Goal: Task Accomplishment & Management: Manage account settings

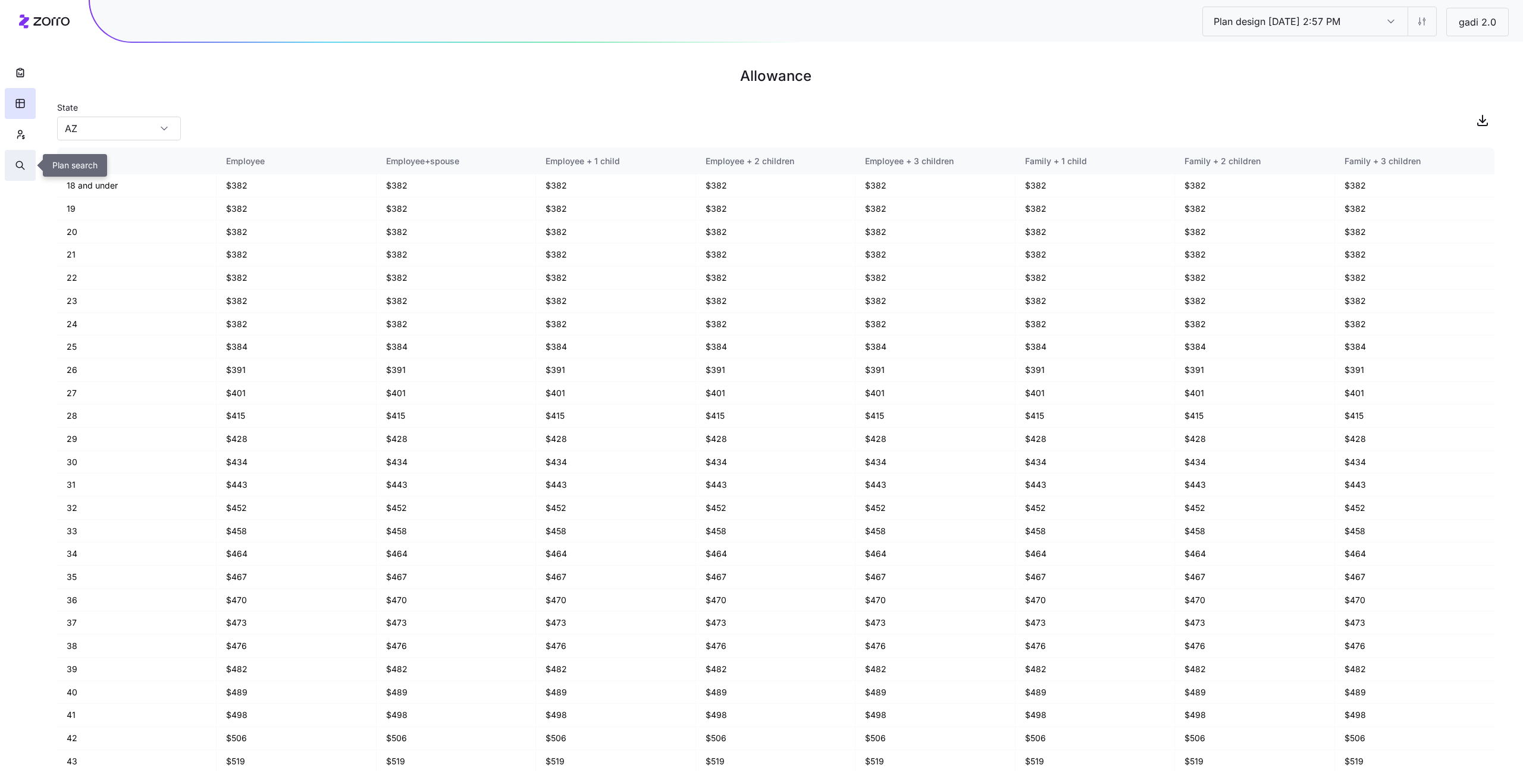
click at [12, 168] on button "button" at bounding box center [20, 165] width 31 height 31
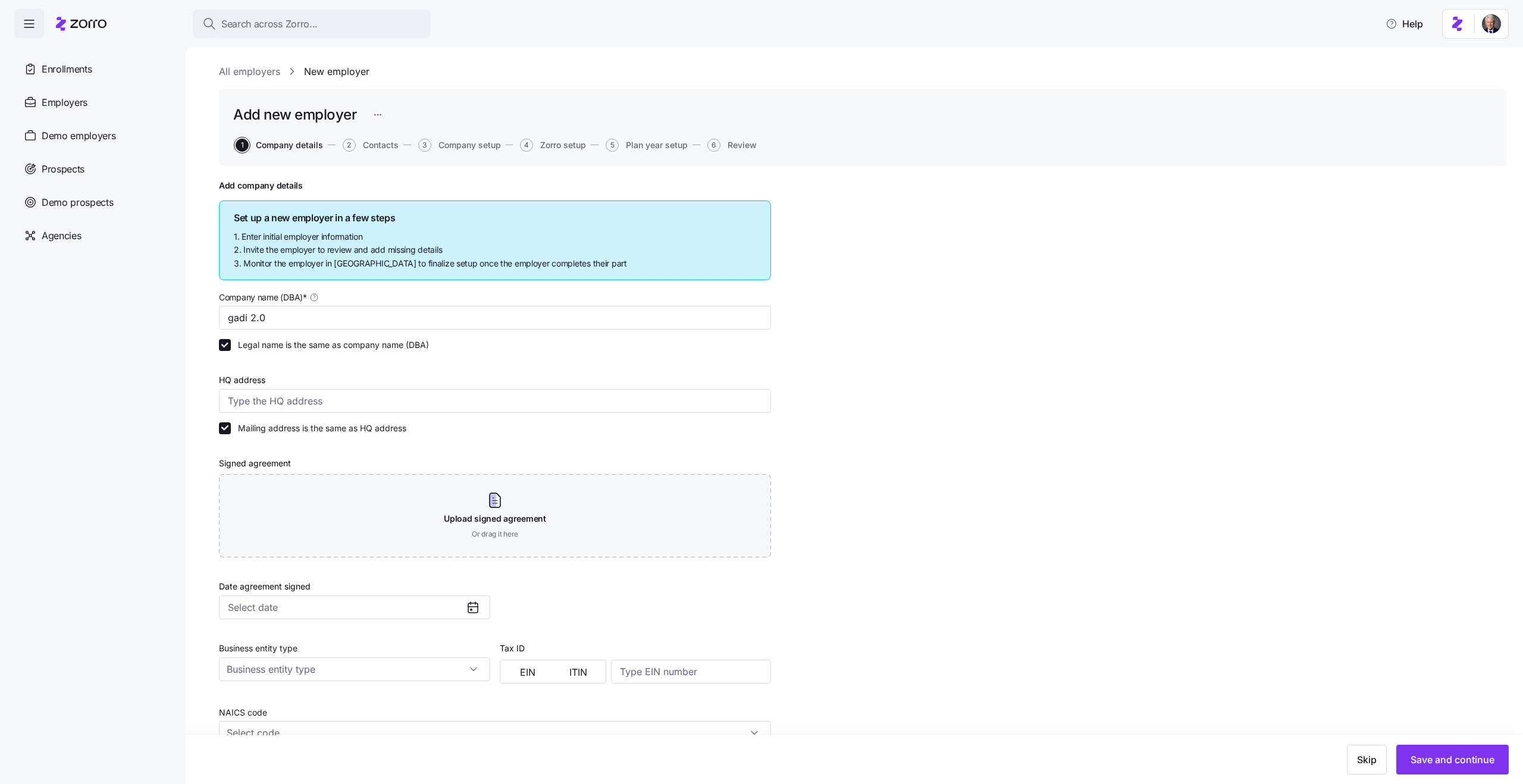
click at [254, 69] on link "All employers" at bounding box center [250, 71] width 61 height 15
click at [237, 22] on span "Search across Zorro..." at bounding box center [269, 24] width 97 height 15
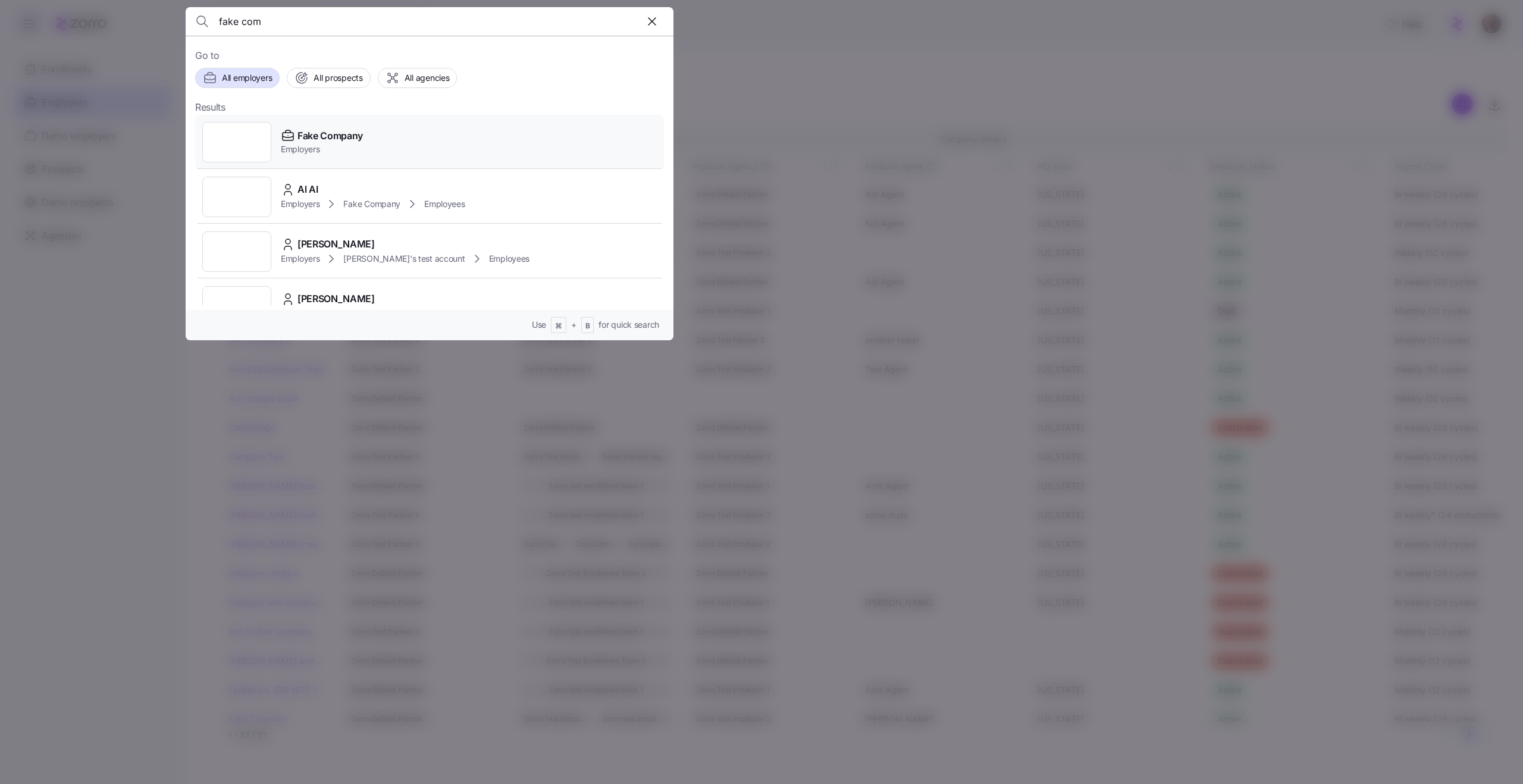
type input "fake com"
click at [380, 153] on div "Fake Company Employers" at bounding box center [429, 142] width 469 height 54
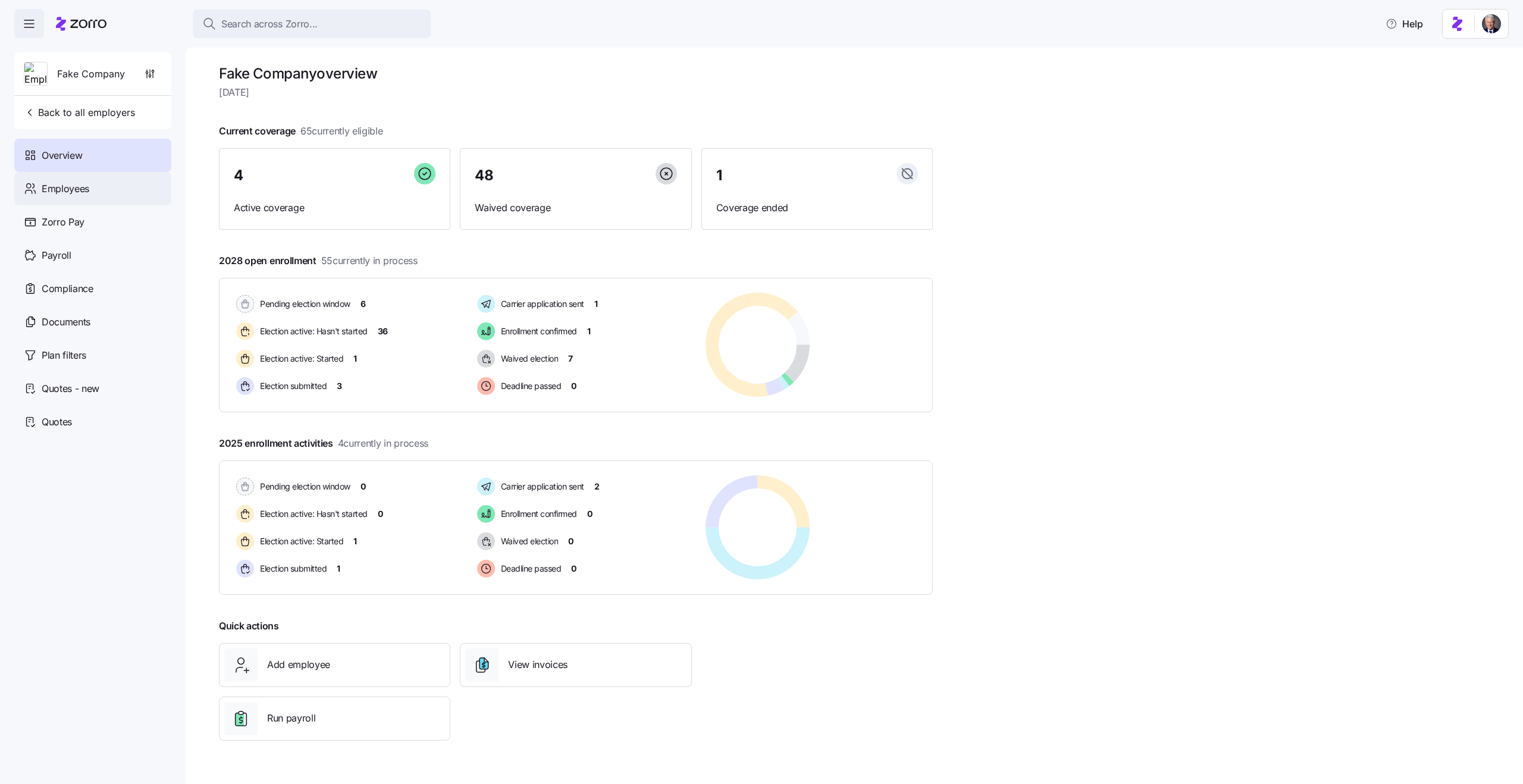
click at [99, 182] on div "Employees" at bounding box center [93, 188] width 157 height 33
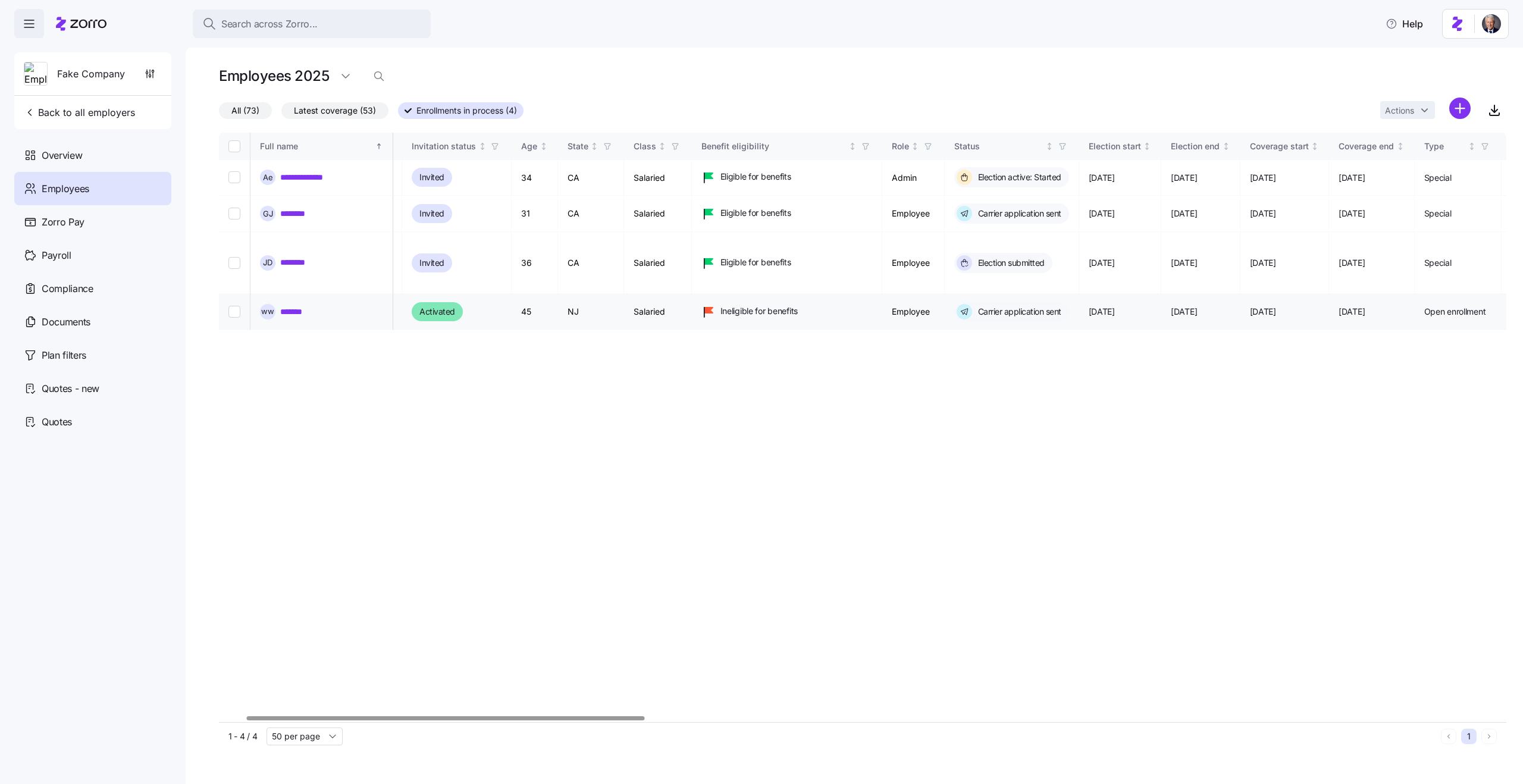
scroll to position [0, 86]
click at [299, 211] on link "********" at bounding box center [297, 213] width 35 height 12
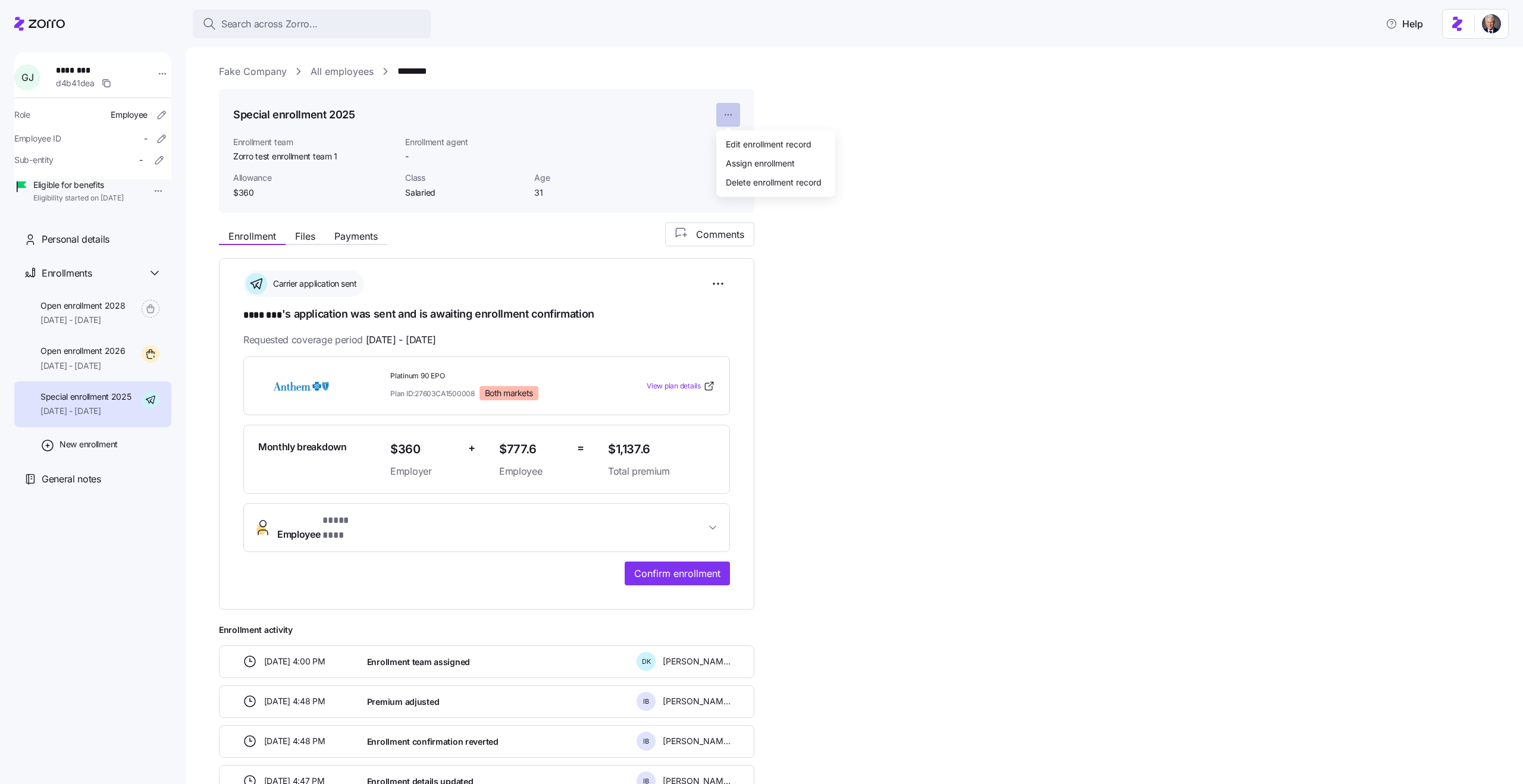
click at [724, 121] on html "**********" at bounding box center [761, 388] width 1523 height 777
click at [760, 147] on div "Edit enrollment record" at bounding box center [769, 143] width 86 height 13
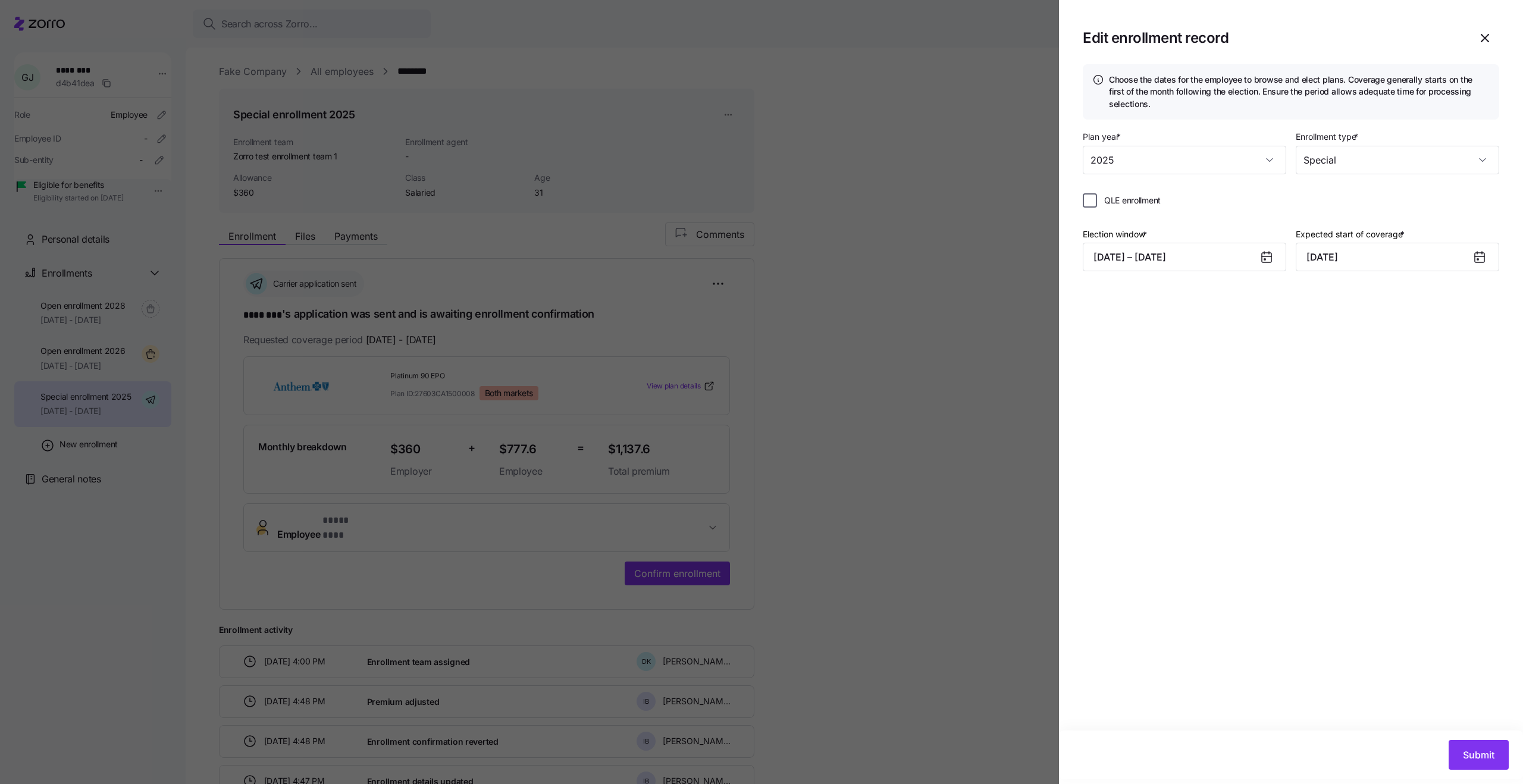
click at [1091, 200] on input "QLE enrollment" at bounding box center [1090, 200] width 14 height 14
checkbox input "true"
type input "November 1, 2025"
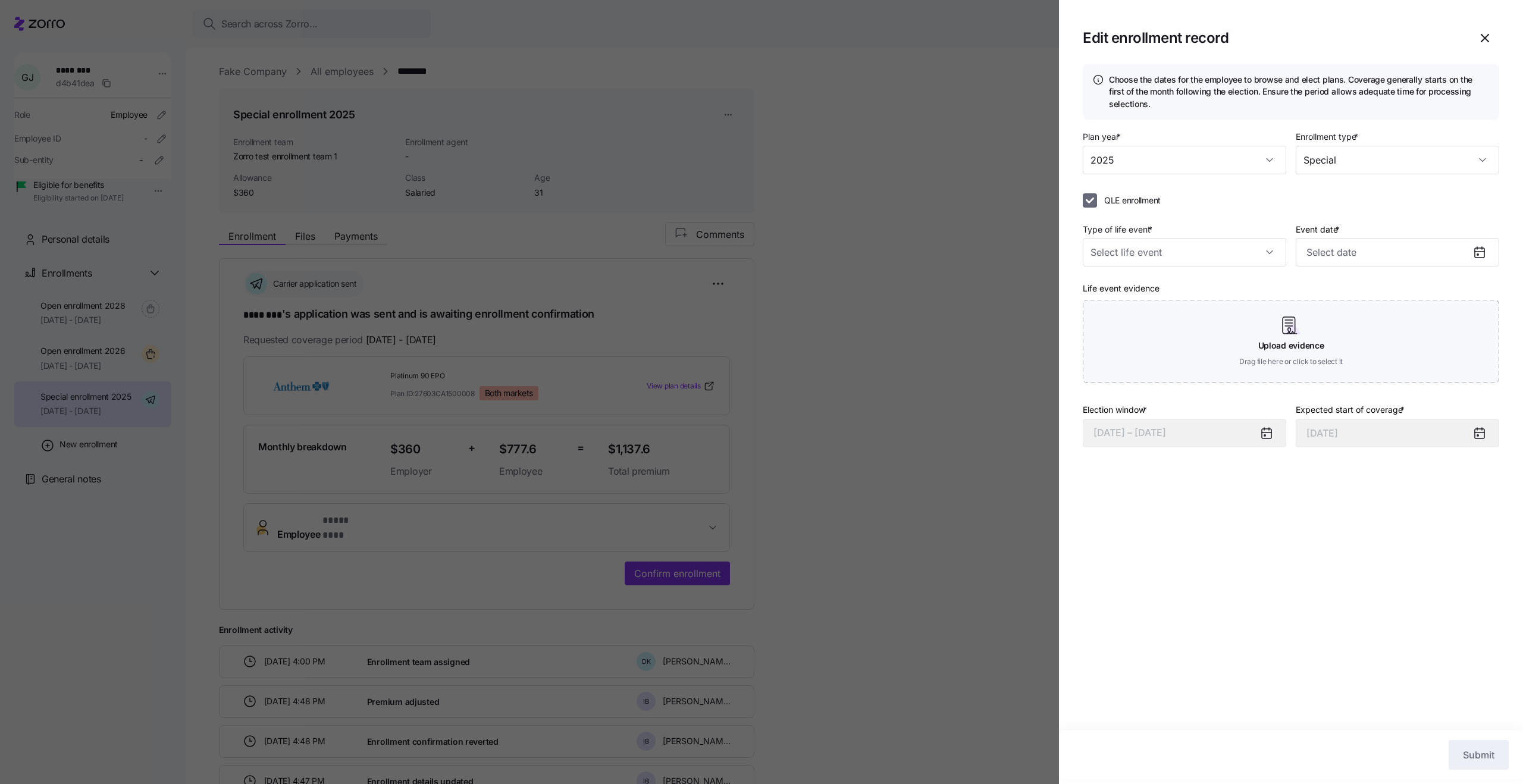
click at [1091, 200] on input "QLE enrollment" at bounding box center [1090, 200] width 14 height 14
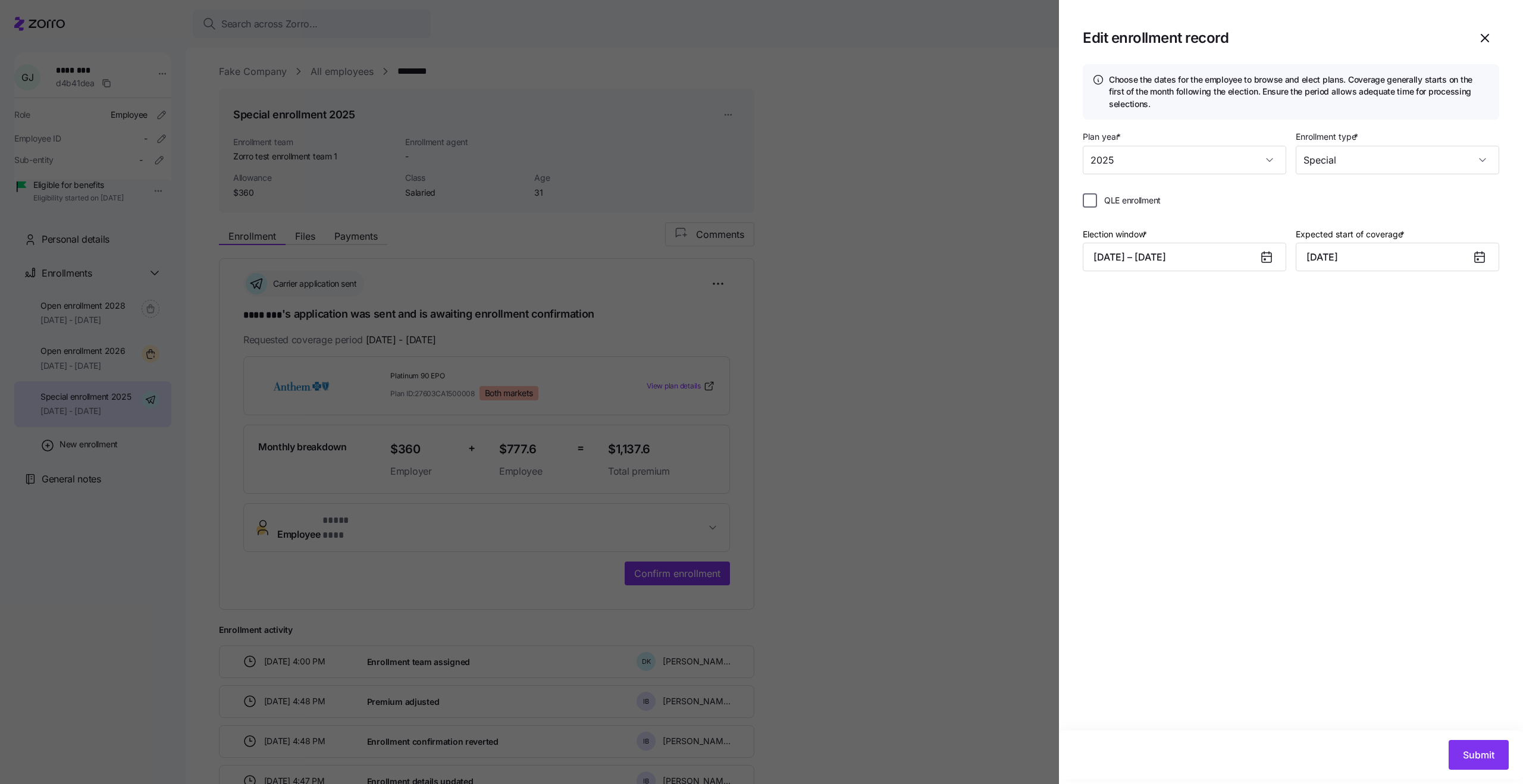
click at [1091, 200] on input "QLE enrollment" at bounding box center [1090, 200] width 14 height 14
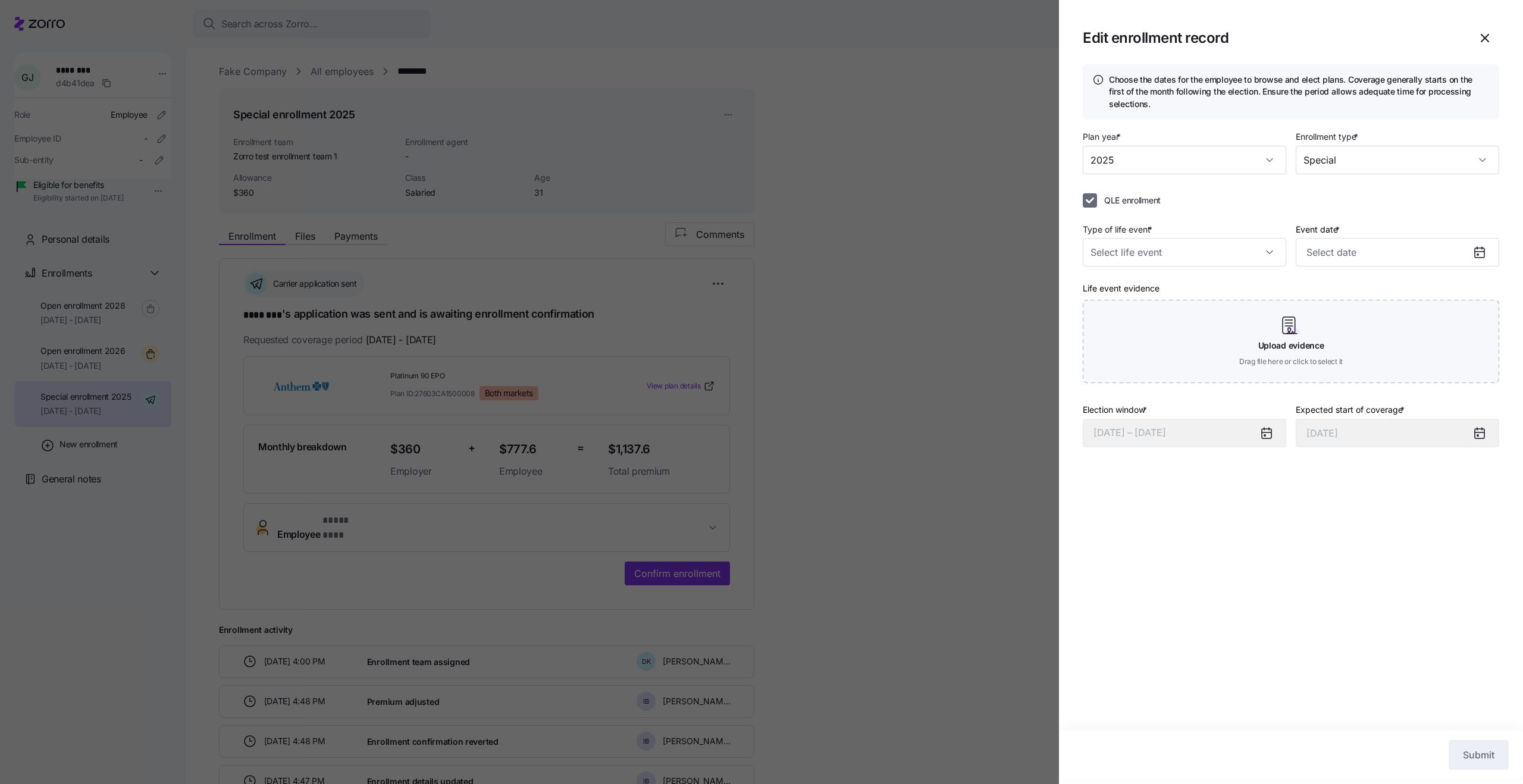
click at [1091, 200] on input "QLE enrollment" at bounding box center [1090, 200] width 14 height 14
checkbox input "false"
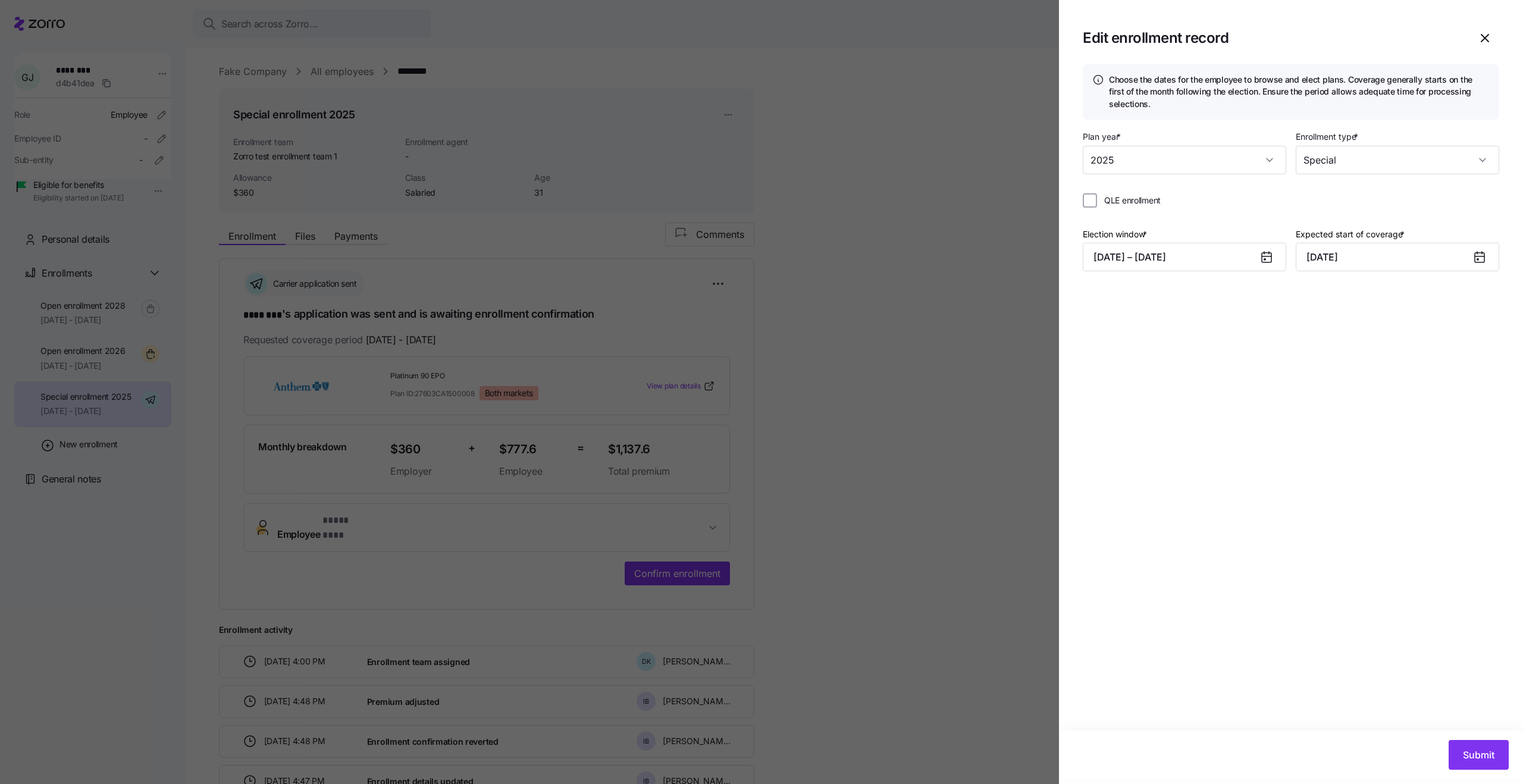
click at [892, 200] on div at bounding box center [761, 392] width 1523 height 784
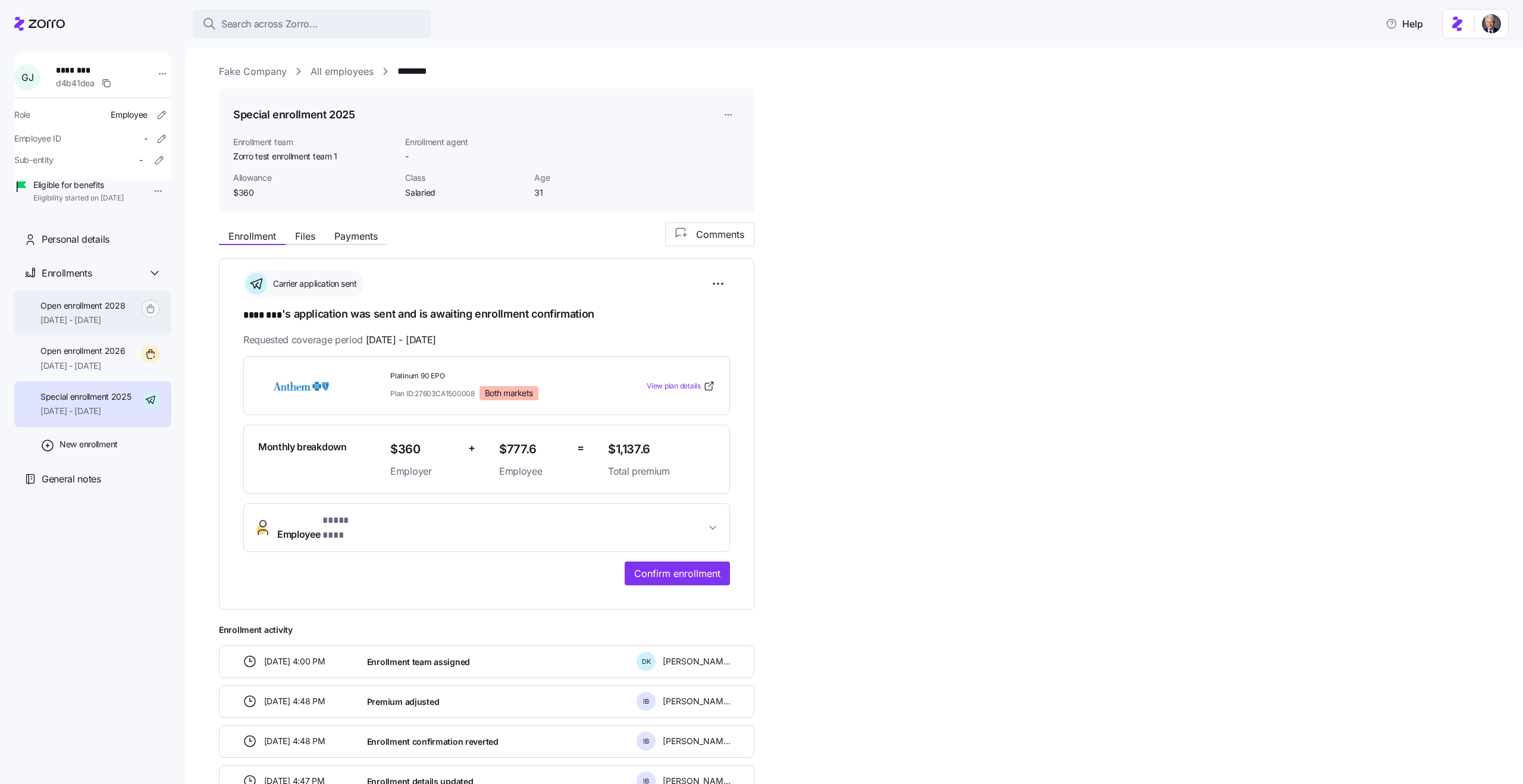
click at [84, 326] on span "05/01/2028 - 06/30/2028" at bounding box center [82, 320] width 84 height 12
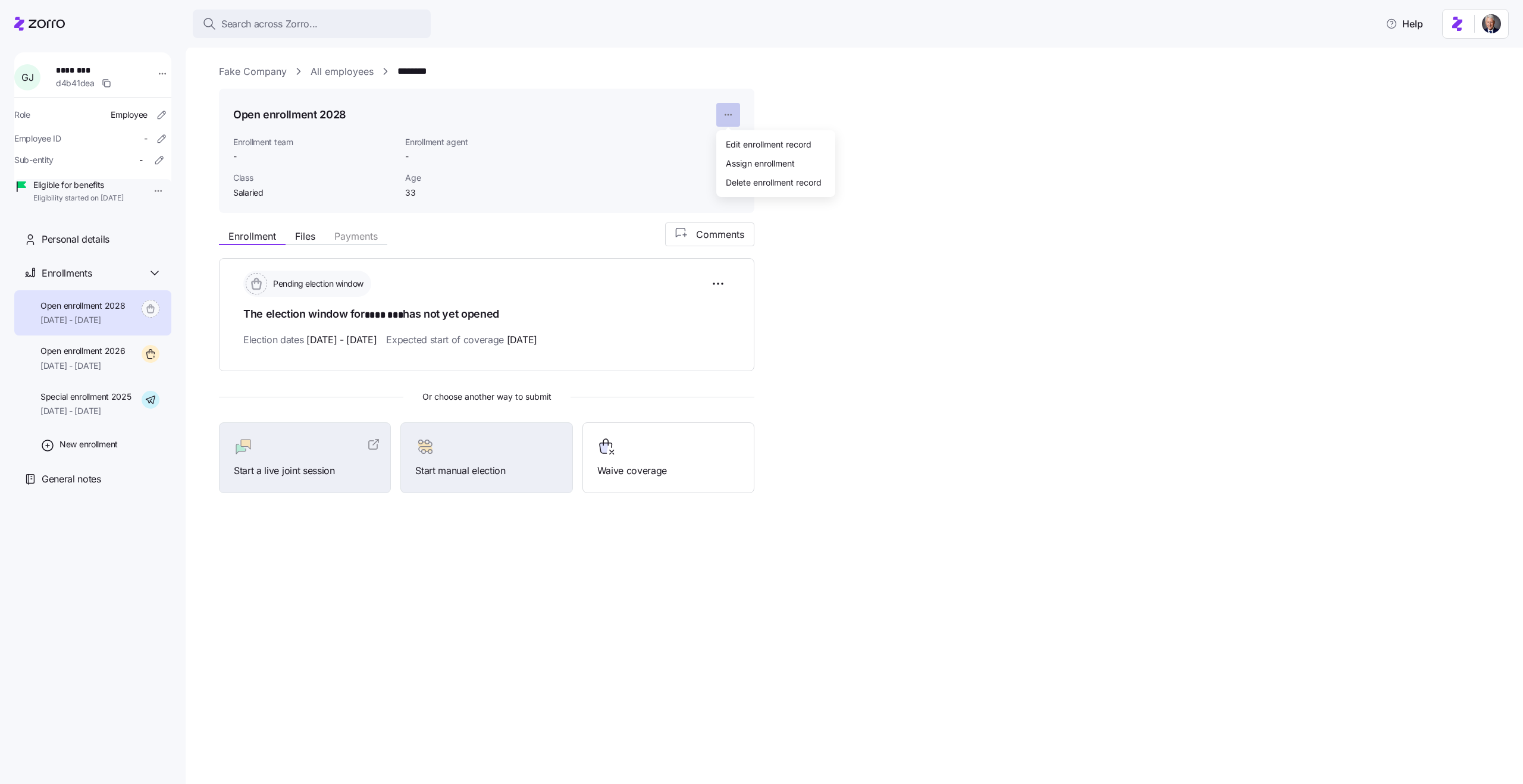
click at [728, 112] on html "Search across Zorro... Help G J ******** d4b41dea Role Employee Employee ID - S…" at bounding box center [761, 388] width 1523 height 777
click at [726, 143] on div "Edit enrollment record" at bounding box center [769, 143] width 86 height 13
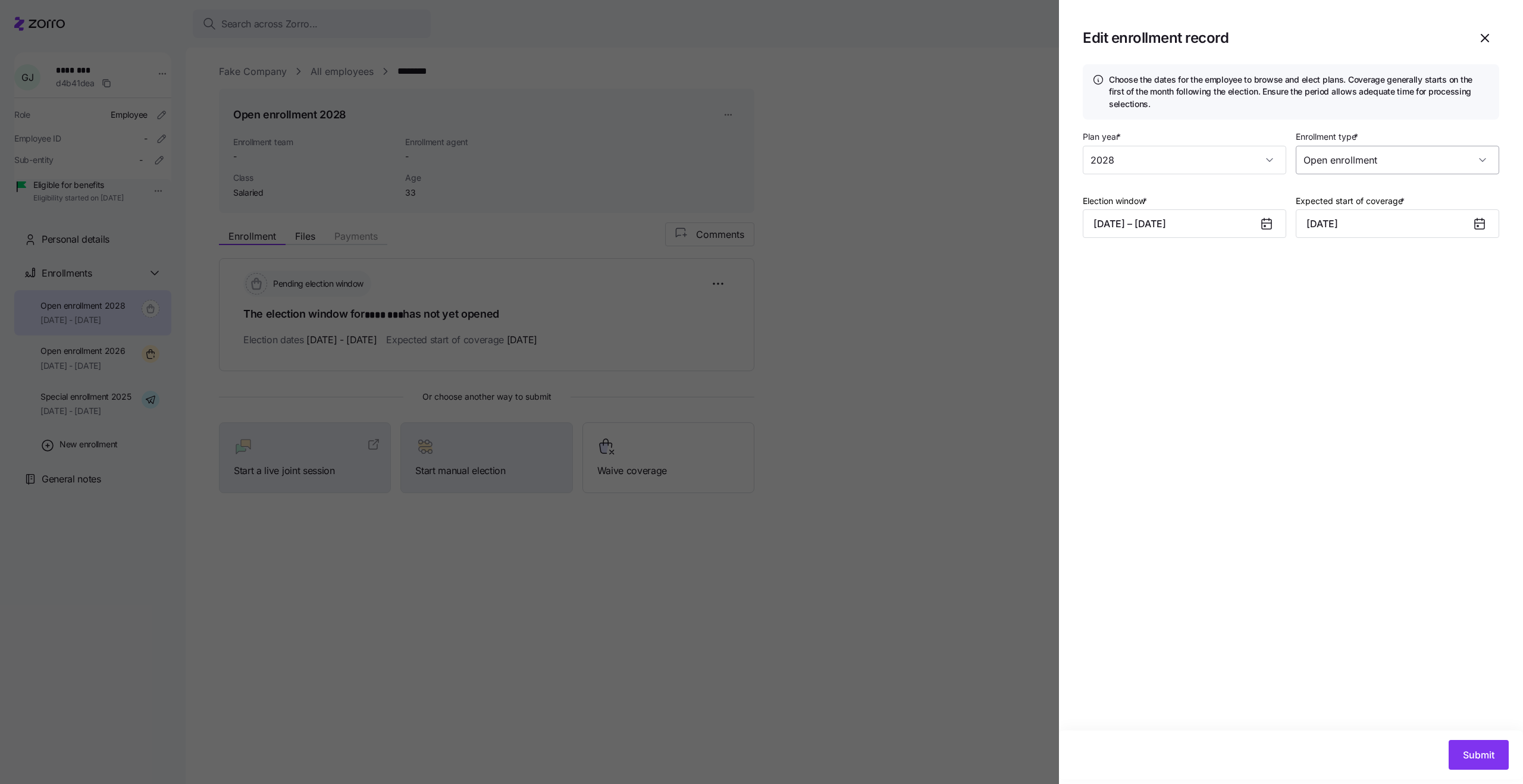
click at [1335, 160] on input "Open enrollment" at bounding box center [1397, 160] width 203 height 29
click at [1347, 218] on div "Special" at bounding box center [1397, 220] width 194 height 25
type input "Special"
click at [1089, 201] on input "QLE enrollment" at bounding box center [1090, 200] width 14 height 14
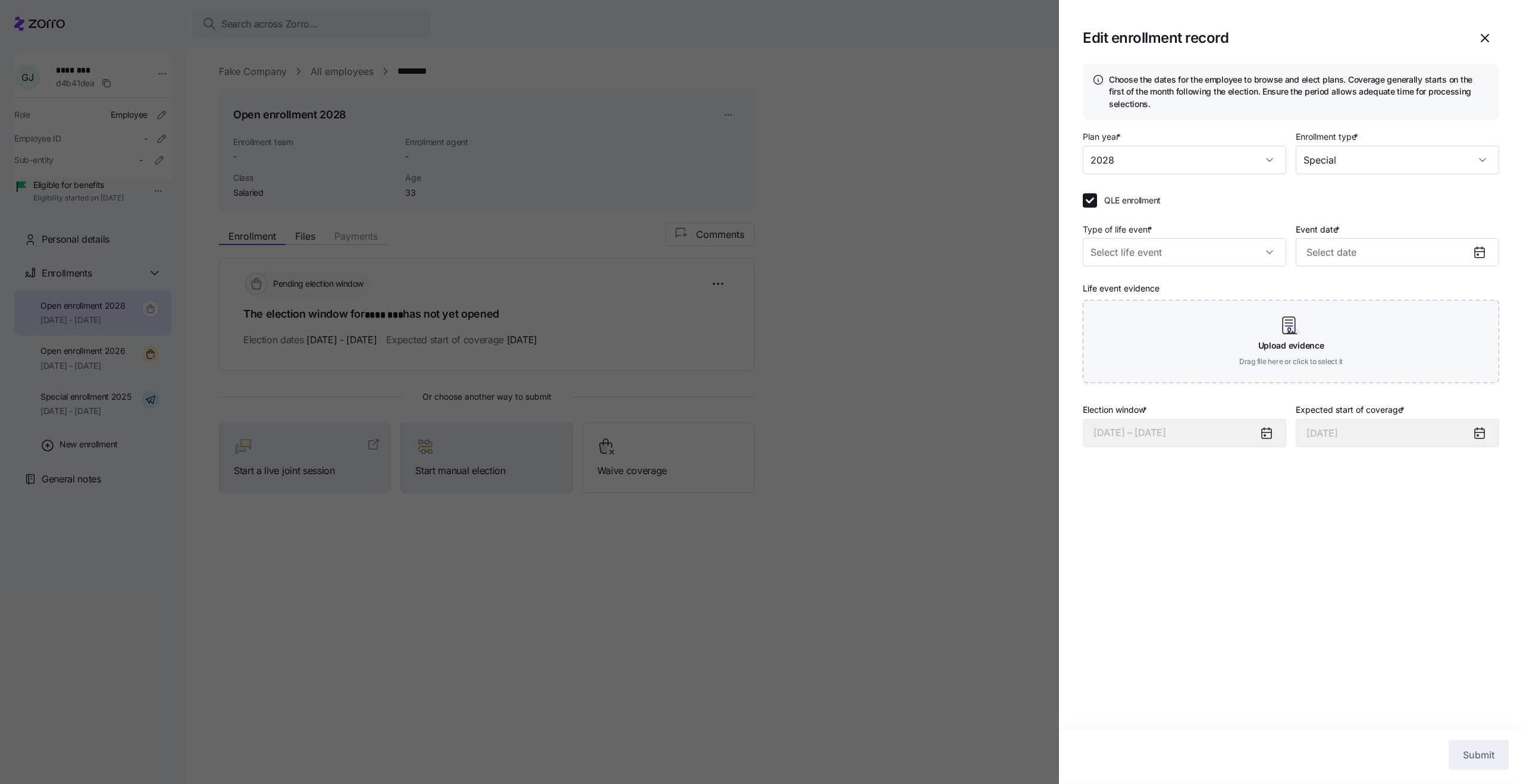
click at [1115, 203] on span "QLE enrollment" at bounding box center [1132, 200] width 56 height 12
click at [1097, 203] on input "QLE enrollment" at bounding box center [1090, 200] width 14 height 14
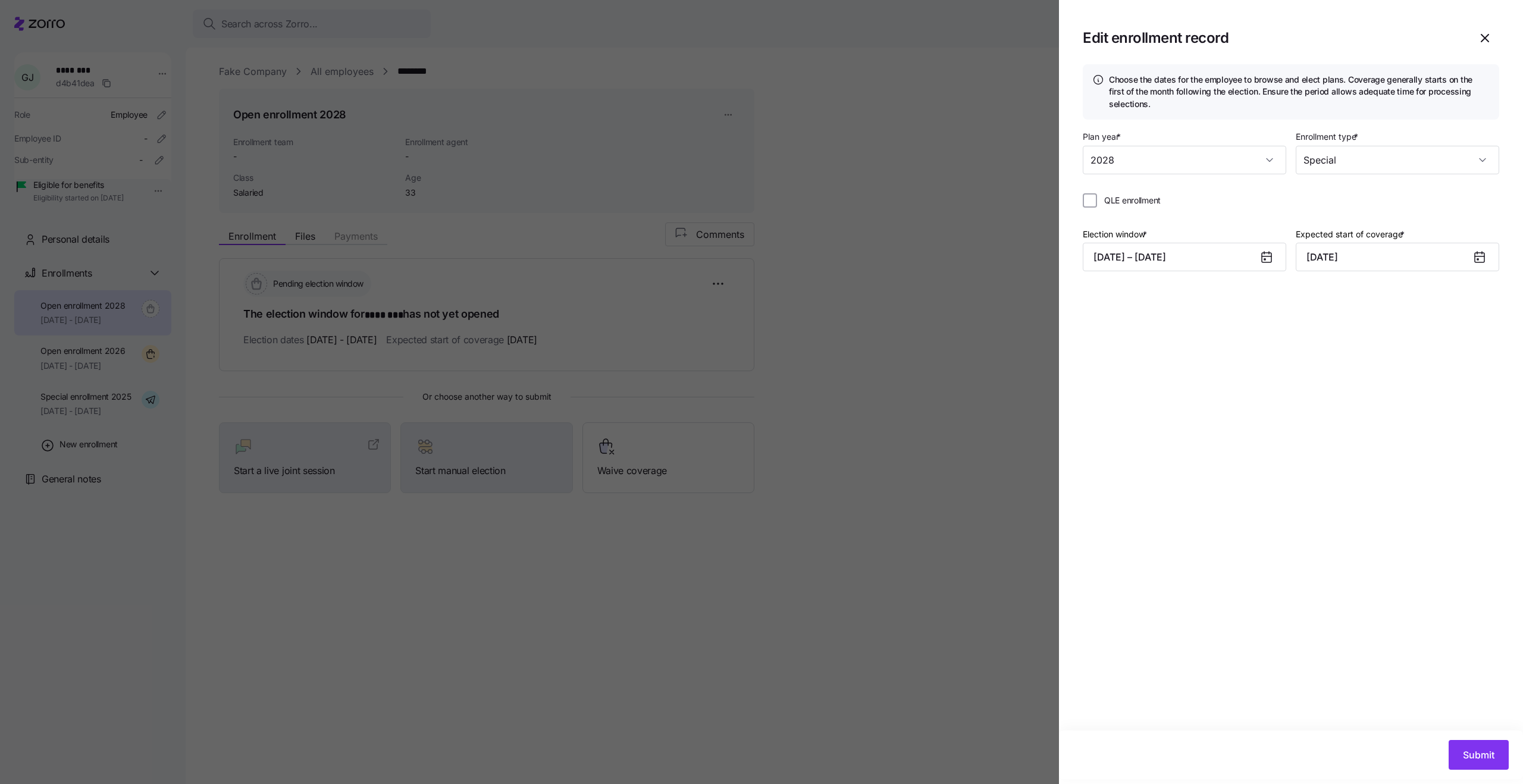
click at [1115, 203] on span "QLE enrollment" at bounding box center [1132, 200] width 56 height 12
click at [1097, 203] on input "QLE enrollment" at bounding box center [1090, 200] width 14 height 14
checkbox input "true"
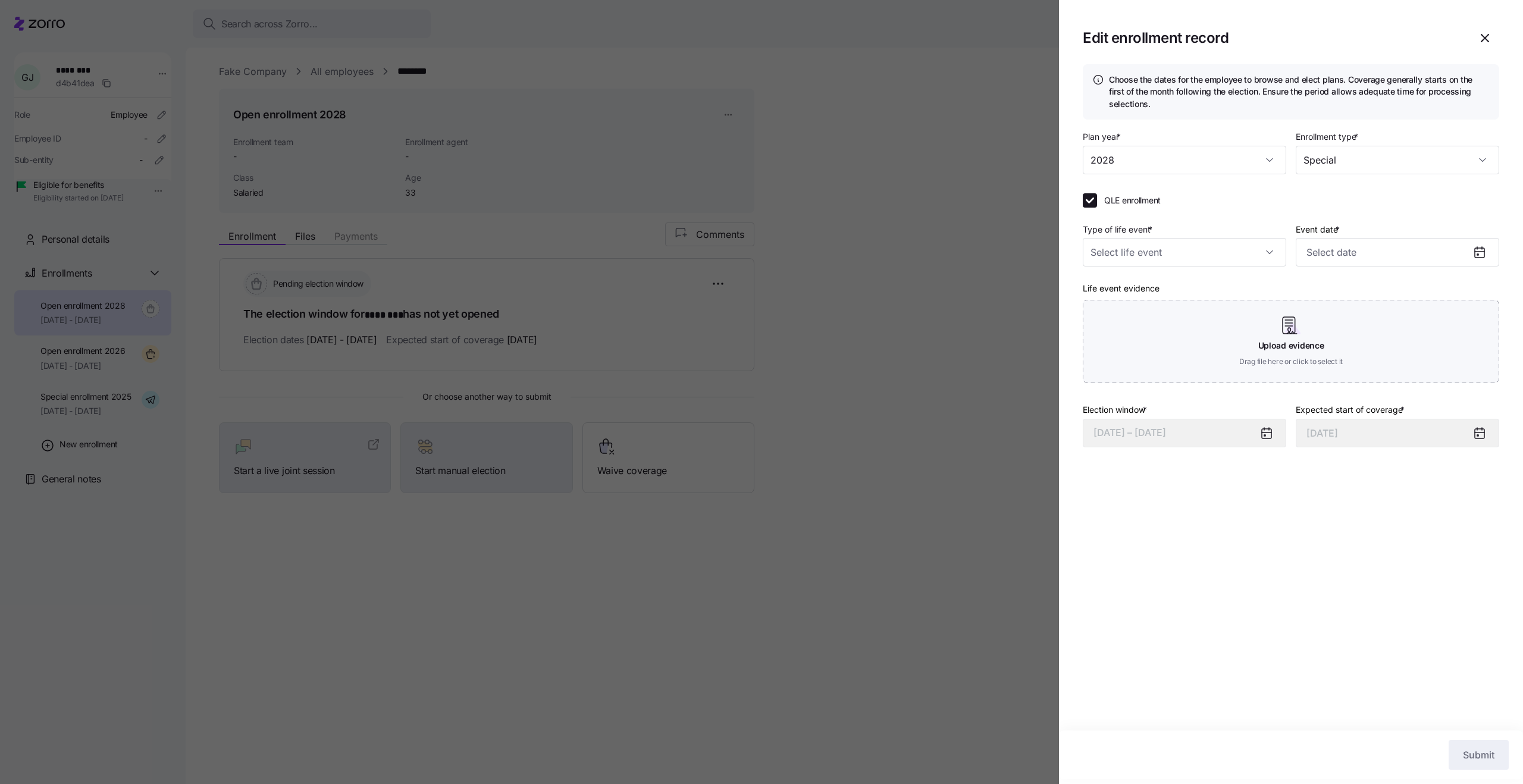
click at [972, 359] on div at bounding box center [761, 392] width 1523 height 784
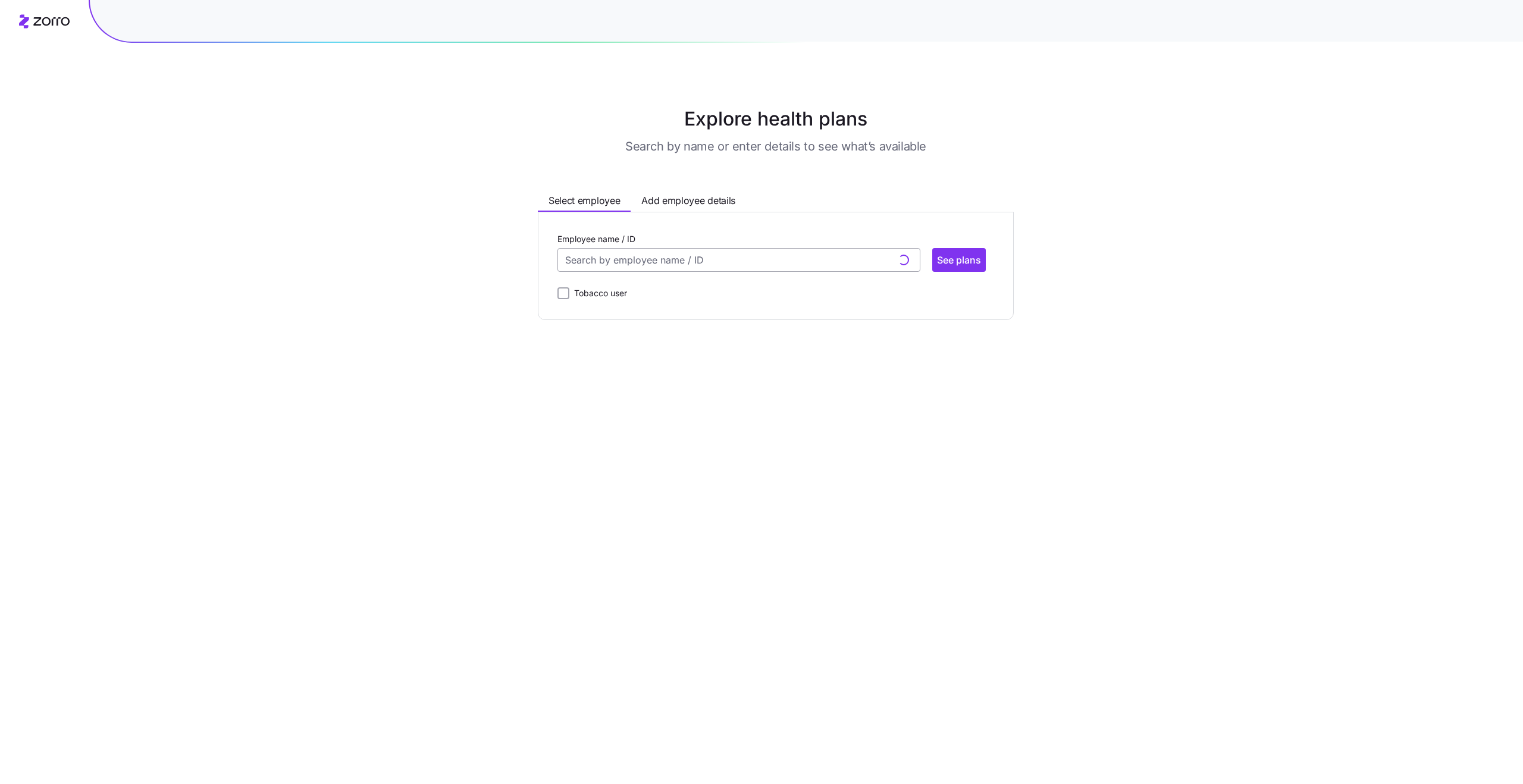
click at [656, 260] on input "Employee name / ID" at bounding box center [739, 260] width 363 height 24
click at [814, 254] on input "Employee name / ID" at bounding box center [739, 260] width 363 height 24
click at [638, 364] on div "ID: 35 (22) 85041" at bounding box center [739, 362] width 358 height 35
type input "35"
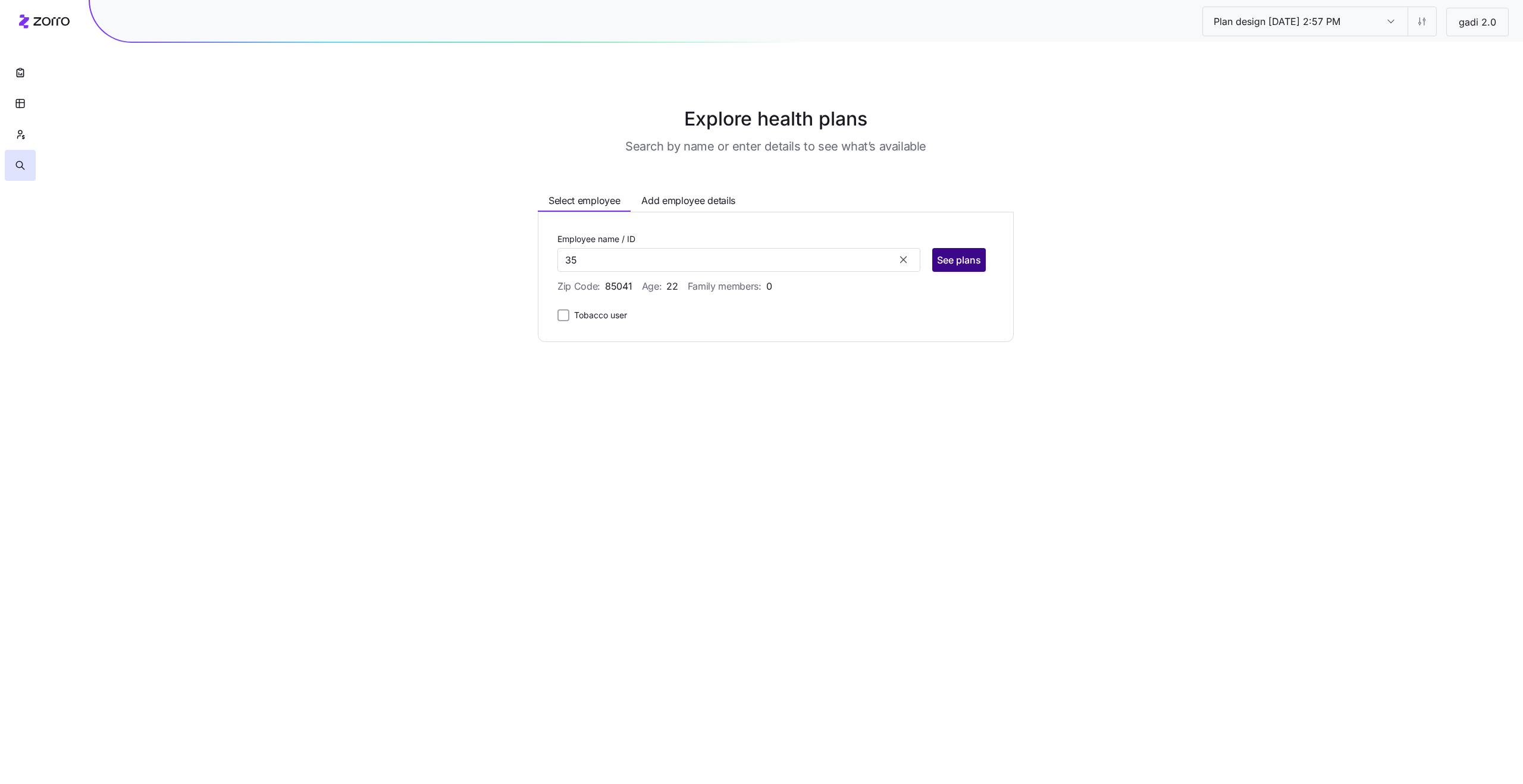
click at [947, 269] on button "See plans" at bounding box center [959, 260] width 54 height 24
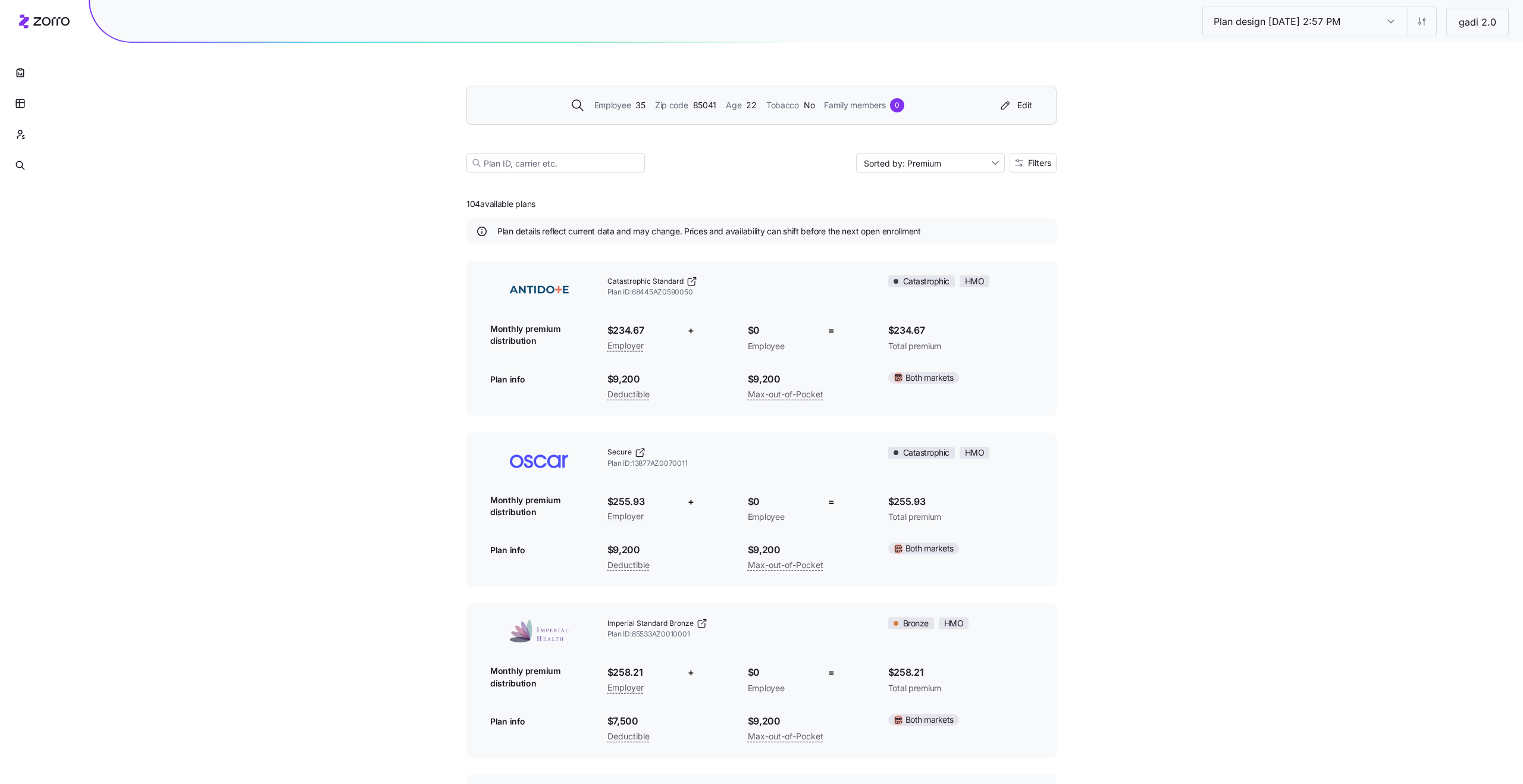
click at [775, 121] on div "Employee 35 Zip code 85041 Age [DEMOGRAPHIC_DATA] Tobacco No Family members 0 E…" at bounding box center [762, 105] width 590 height 39
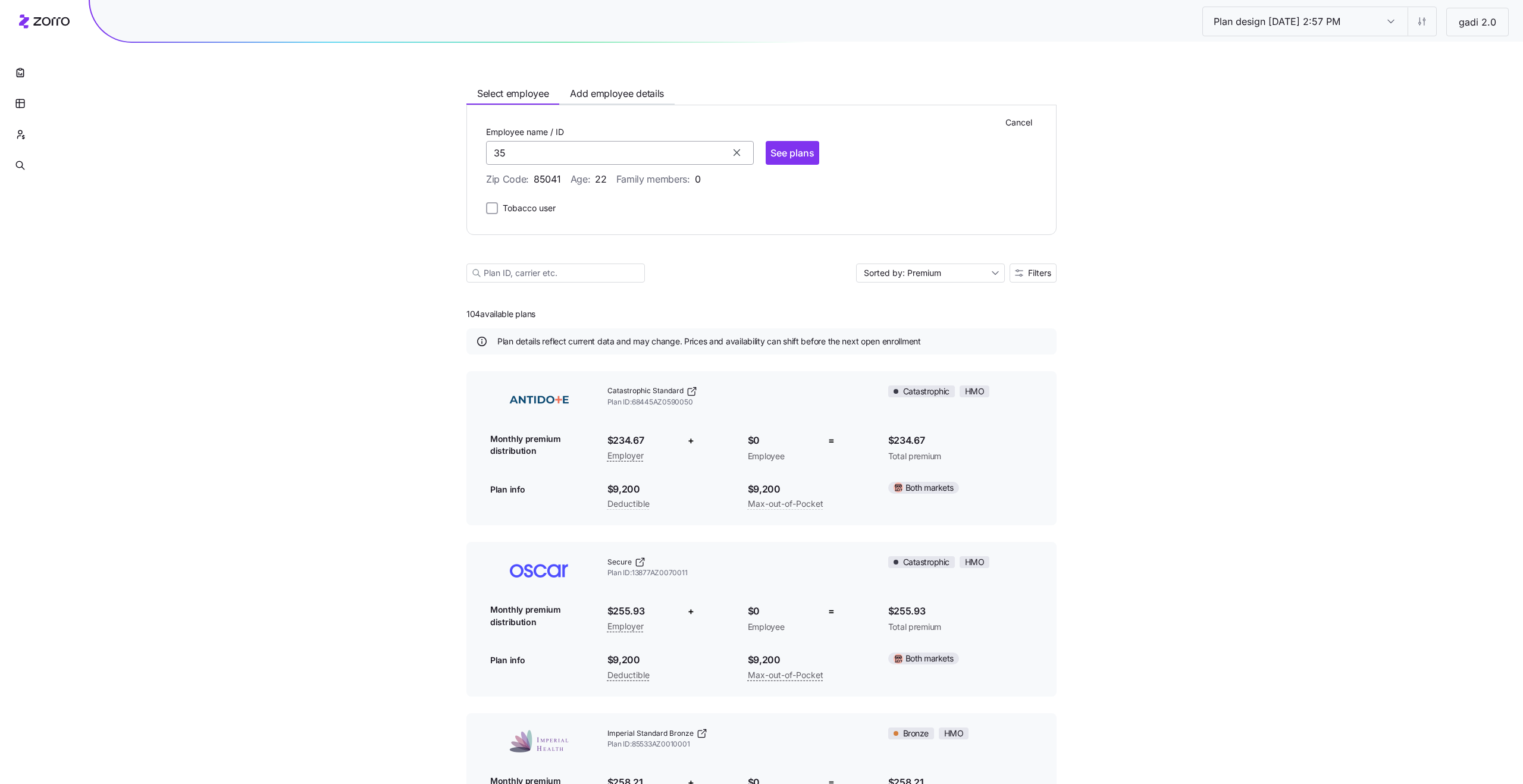
click at [604, 150] on input "35" at bounding box center [620, 152] width 268 height 24
click at [733, 156] on icon "button" at bounding box center [737, 153] width 7 height 7
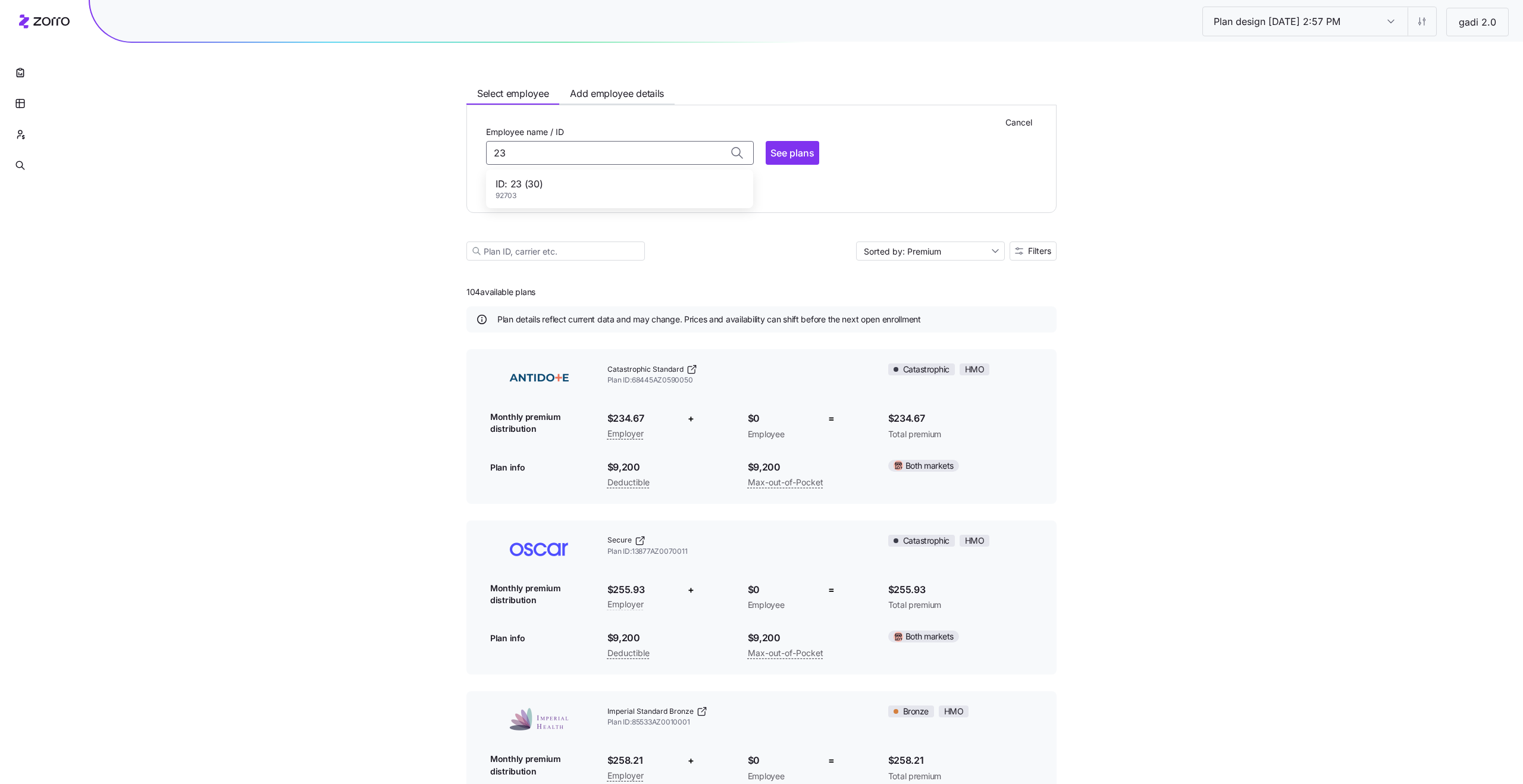
click at [628, 182] on div "ID: 23 (30) 92703" at bounding box center [620, 189] width 263 height 35
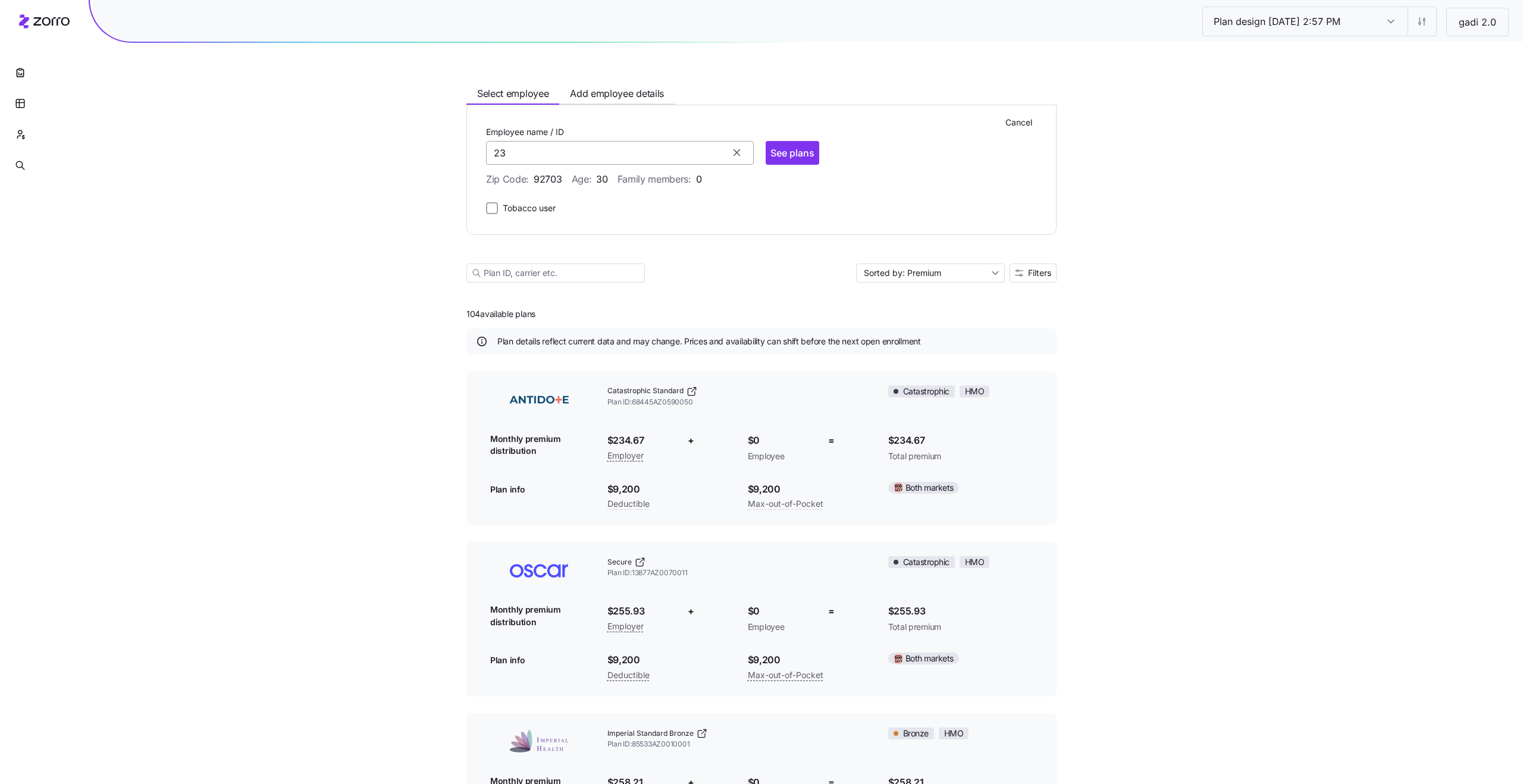
type input "2"
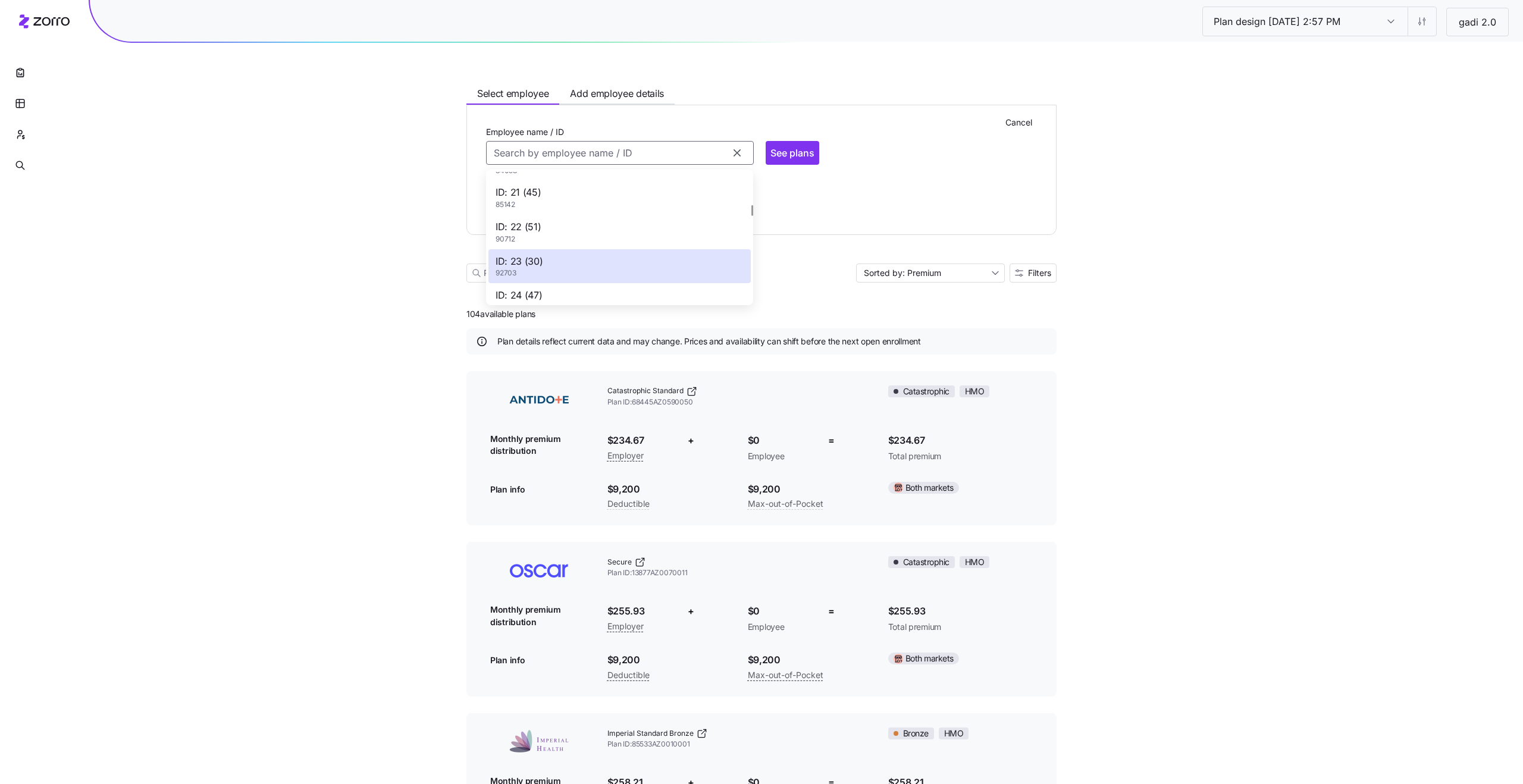
click at [671, 257] on div "ID: 23 (30) 92703" at bounding box center [620, 266] width 263 height 35
click at [686, 151] on input "Employee name / ID" at bounding box center [620, 152] width 268 height 24
click at [614, 268] on div "ID: 23 (30) 92703" at bounding box center [620, 266] width 263 height 35
click at [612, 154] on input "Employee name / ID" at bounding box center [620, 152] width 268 height 24
click at [569, 202] on div "ID: 21 (45) 85142" at bounding box center [620, 197] width 263 height 35
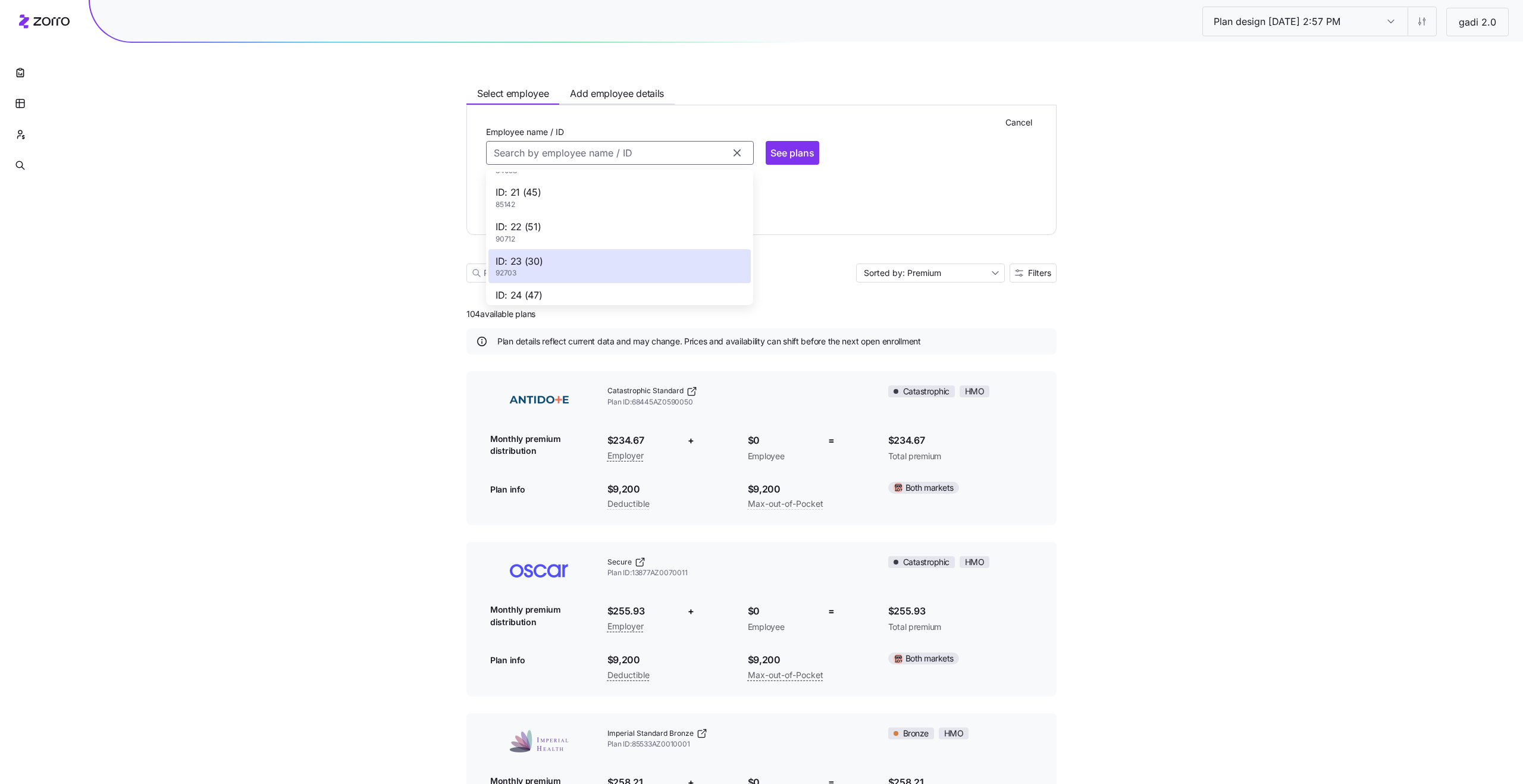
type input "21"
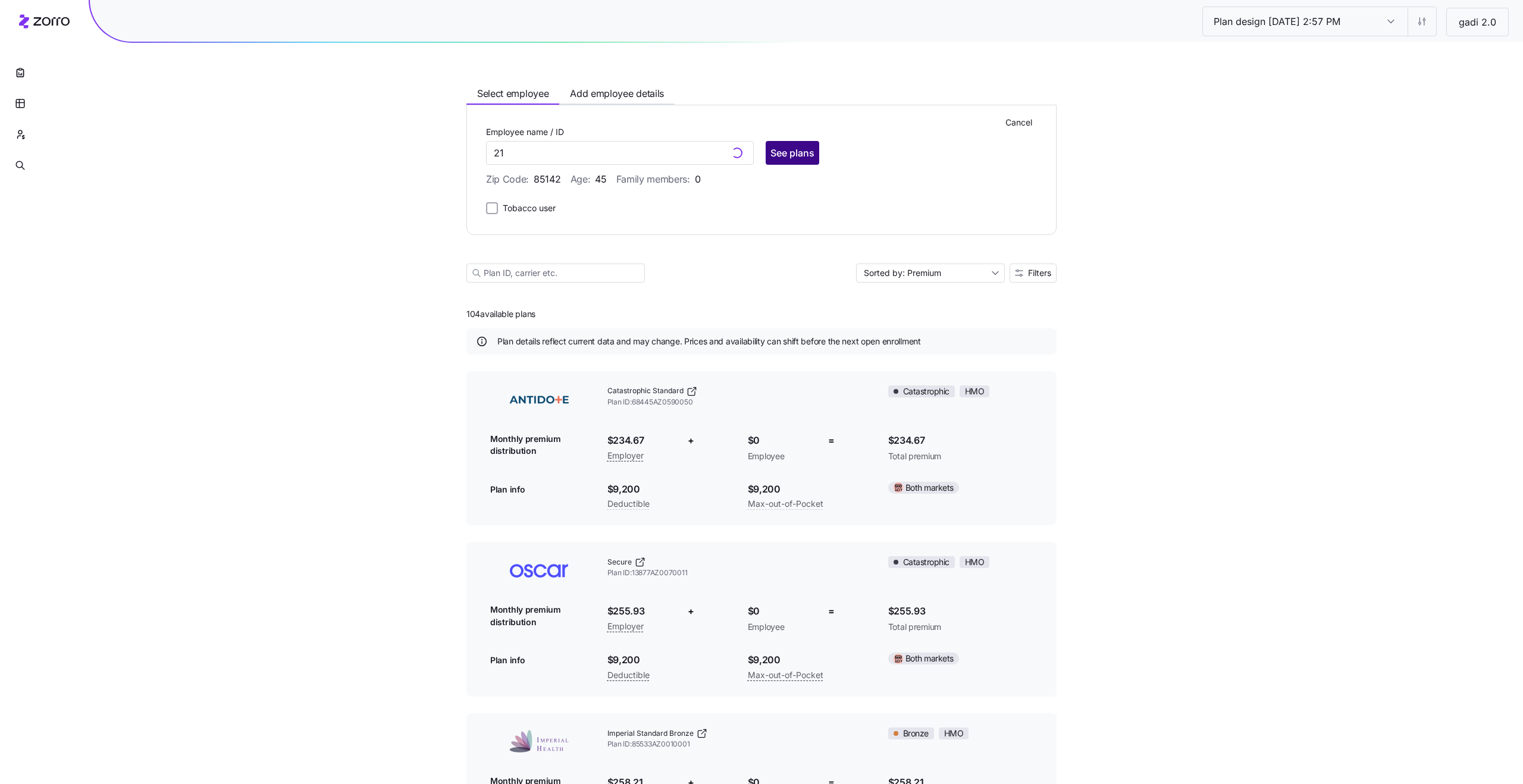
click at [790, 153] on span "See plans" at bounding box center [792, 152] width 44 height 14
click at [801, 148] on span "See plans" at bounding box center [792, 152] width 44 height 14
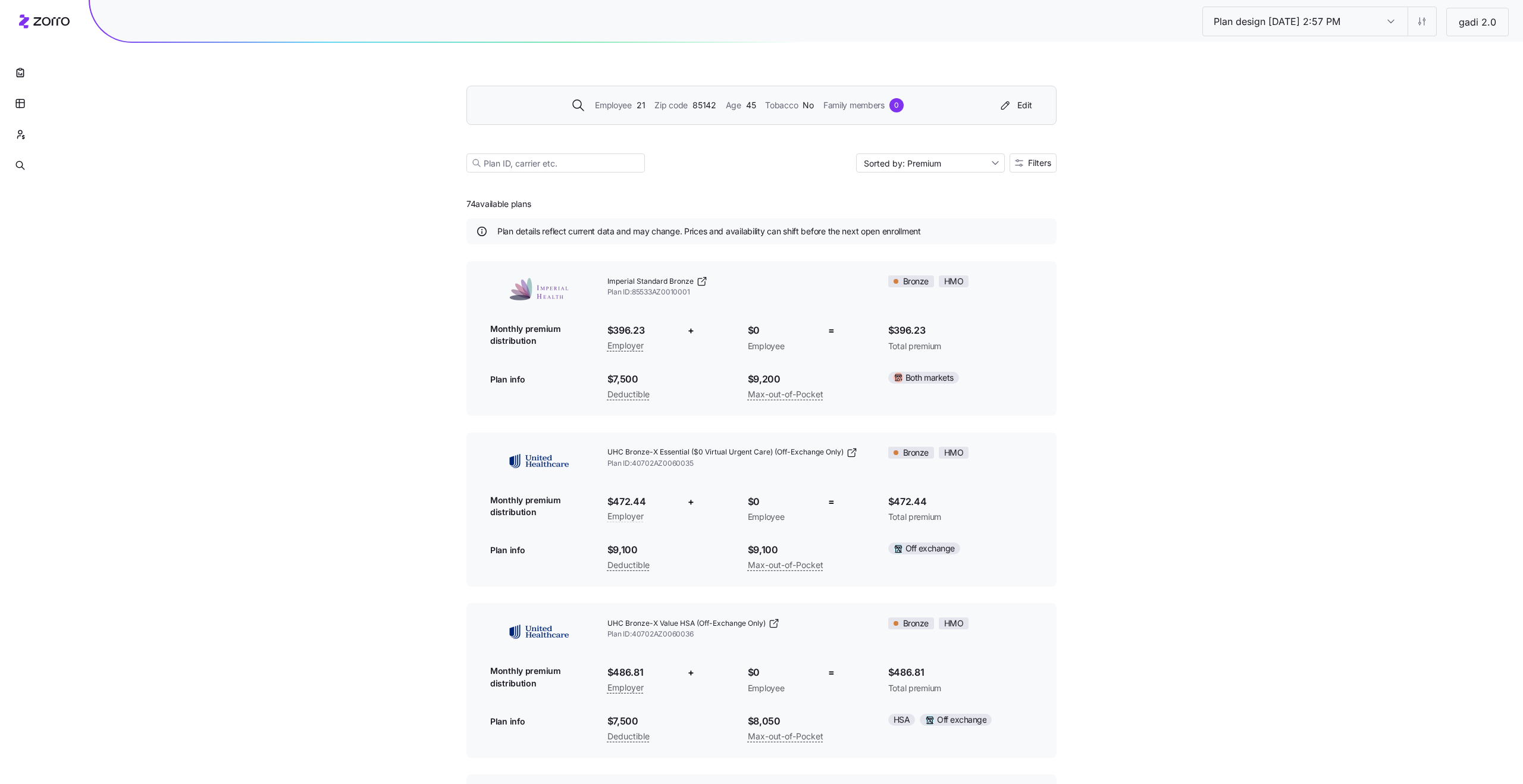
click at [729, 101] on span "Age" at bounding box center [733, 105] width 16 height 13
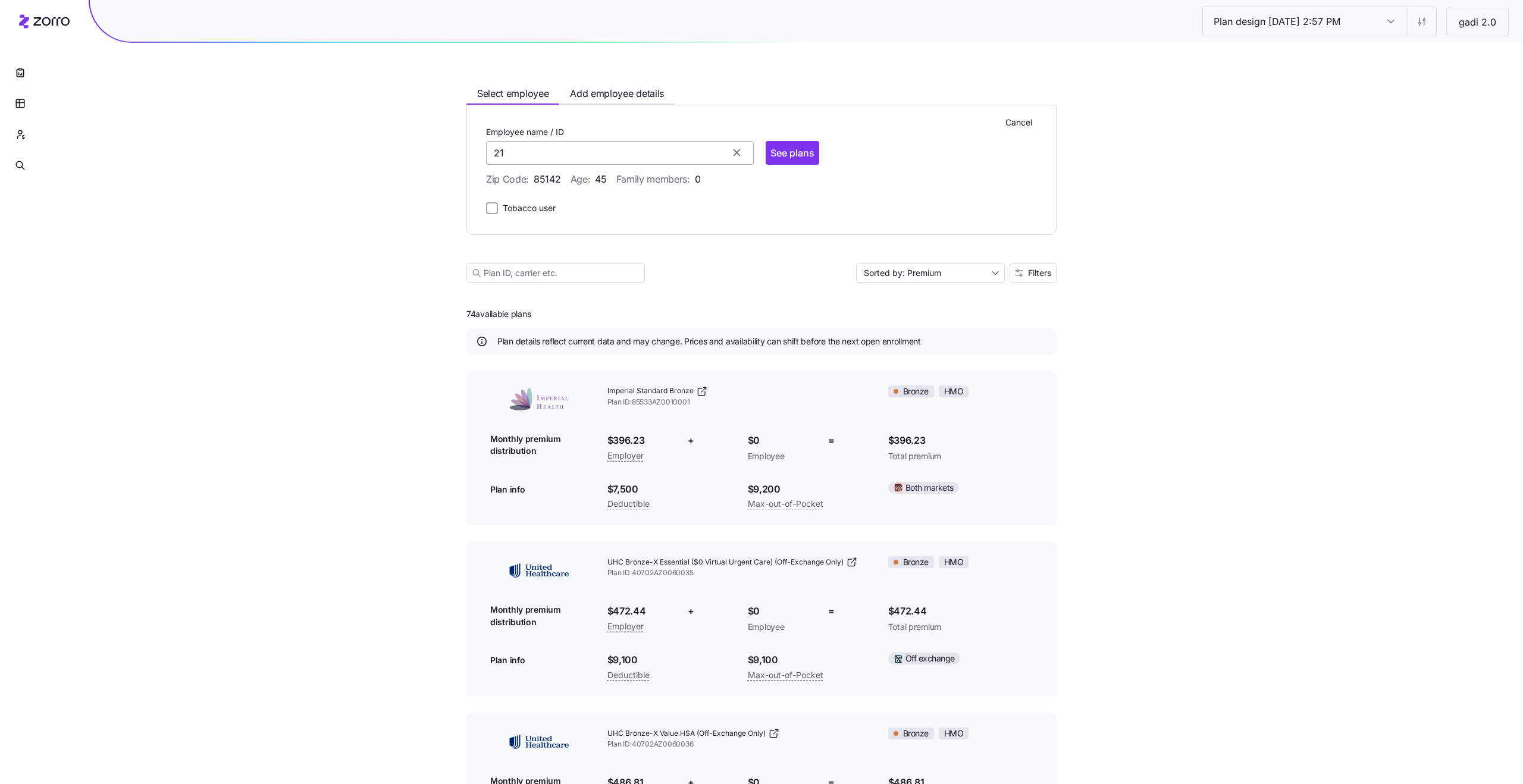
click at [555, 159] on input "21" at bounding box center [620, 152] width 268 height 24
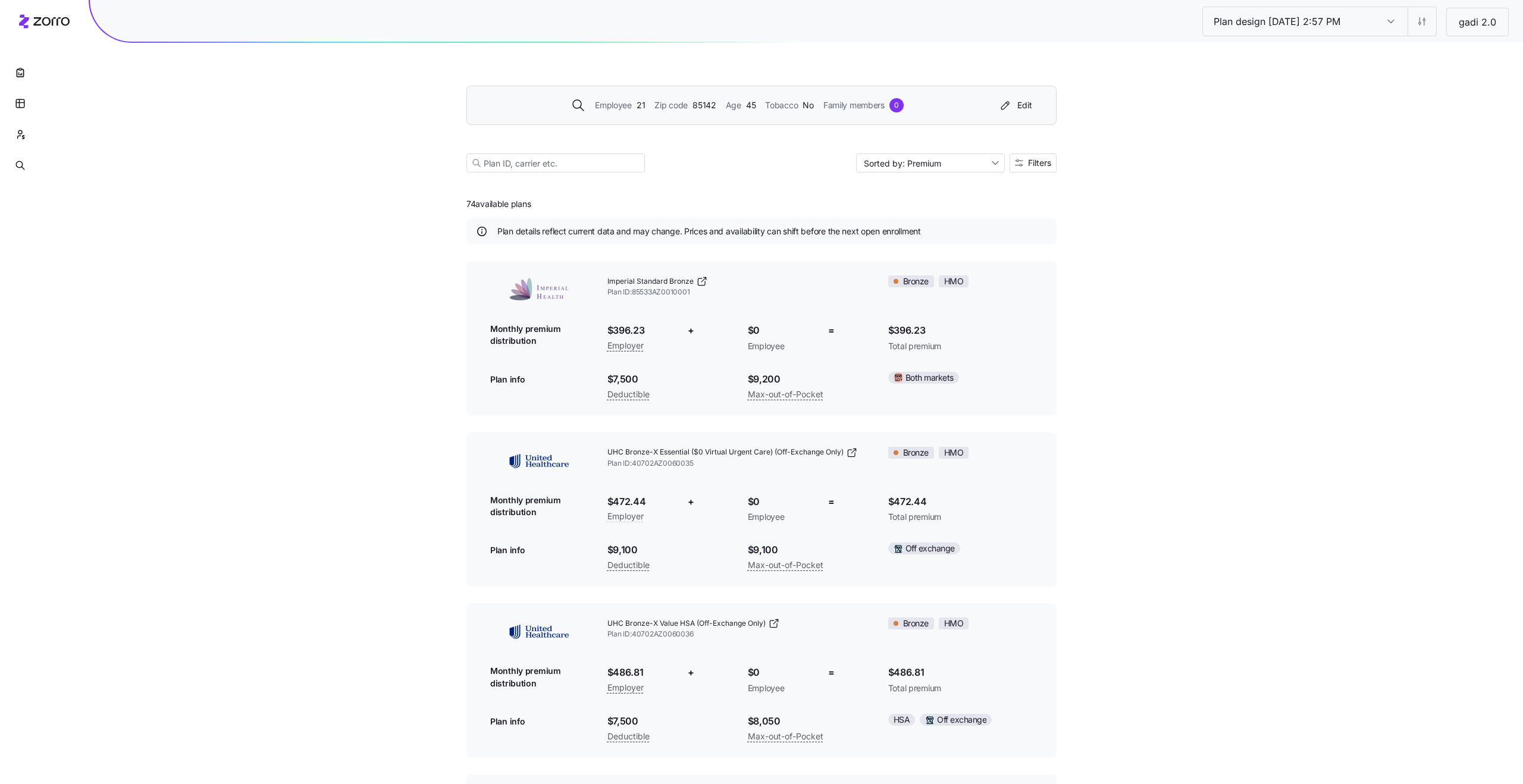
click at [682, 118] on div "Employee 21 Zip code 85142 Age [DEMOGRAPHIC_DATA] Tobacco No Family members 0 E…" at bounding box center [762, 105] width 590 height 39
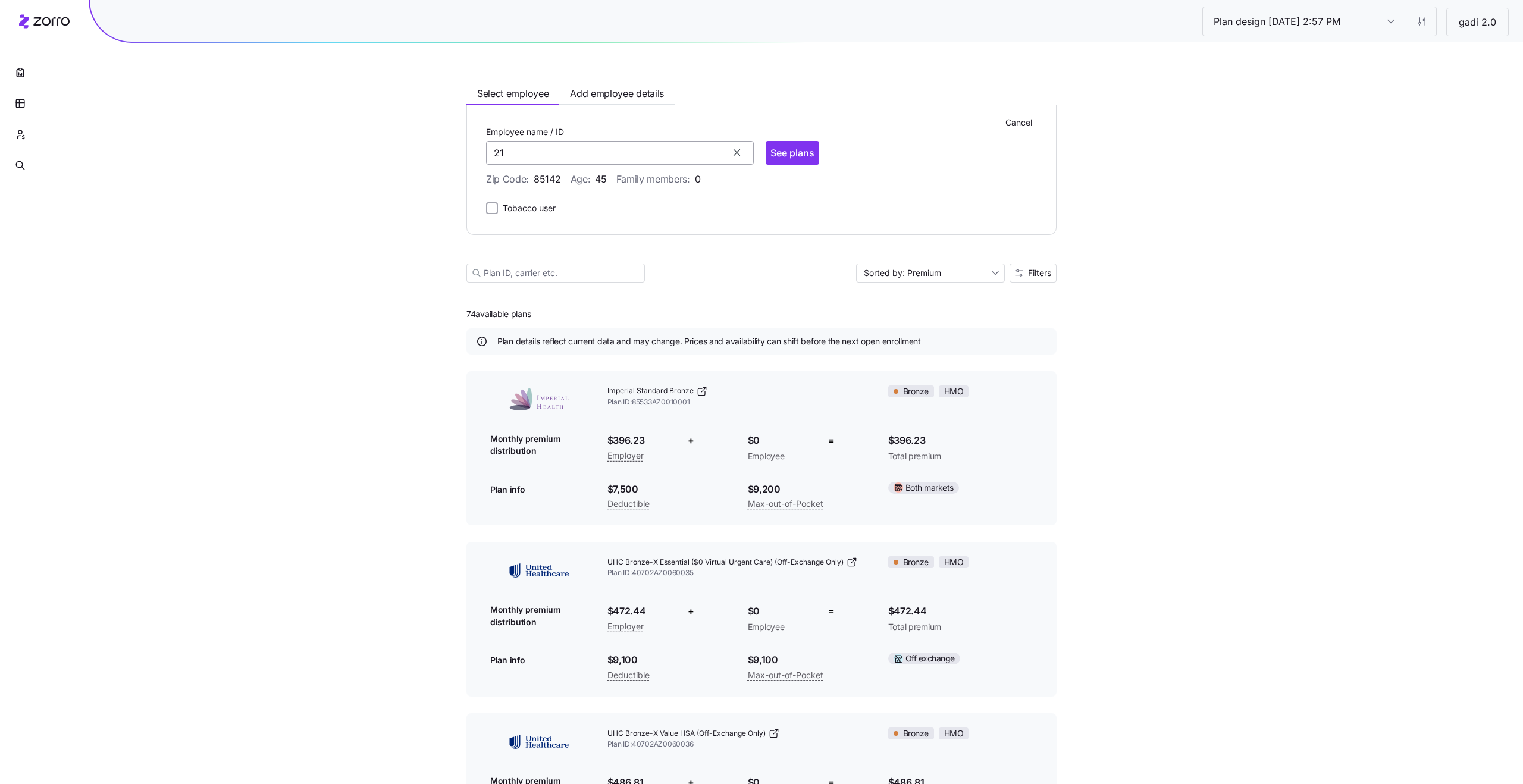
click at [626, 150] on input "21" at bounding box center [620, 152] width 268 height 24
click at [732, 154] on icon "button" at bounding box center [737, 152] width 12 height 12
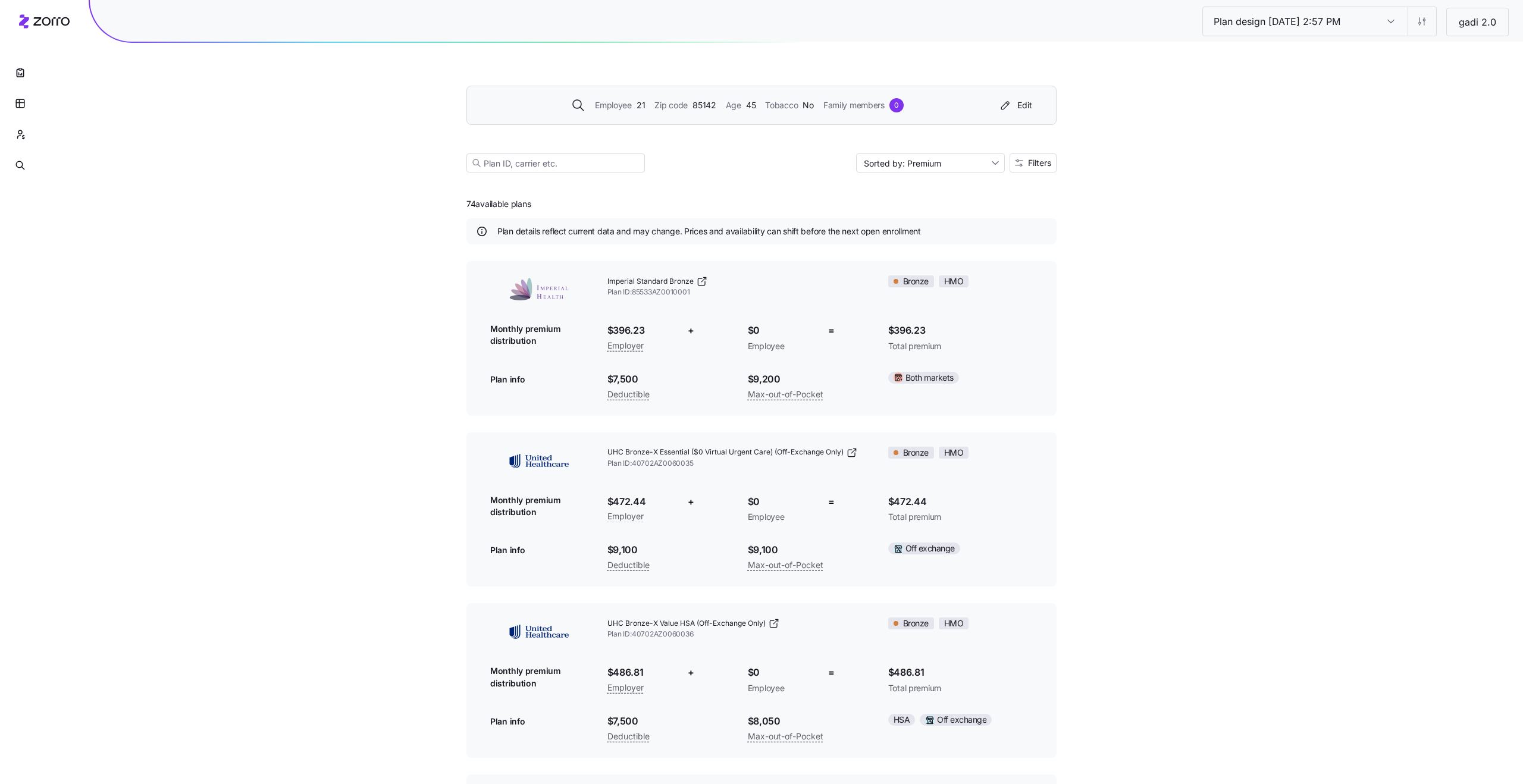
click at [1244, 307] on div "Plan design [DATE] 2:57 PM Plan design [DATE] 2:57 PM gadi 2.0 Employee 21 Zip …" at bounding box center [761, 549] width 1523 height 1100
